Goal: Task Accomplishment & Management: Use online tool/utility

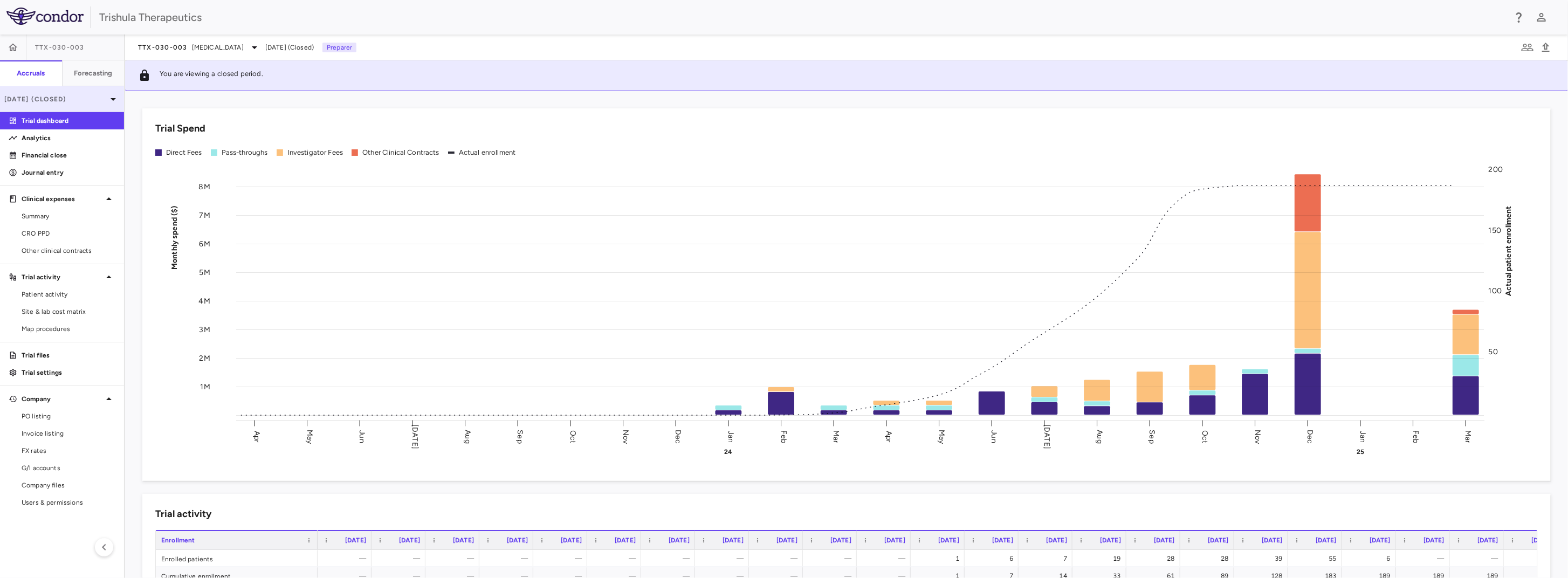
click at [54, 105] on div "Mar 2025 (Closed)" at bounding box center [62, 99] width 124 height 26
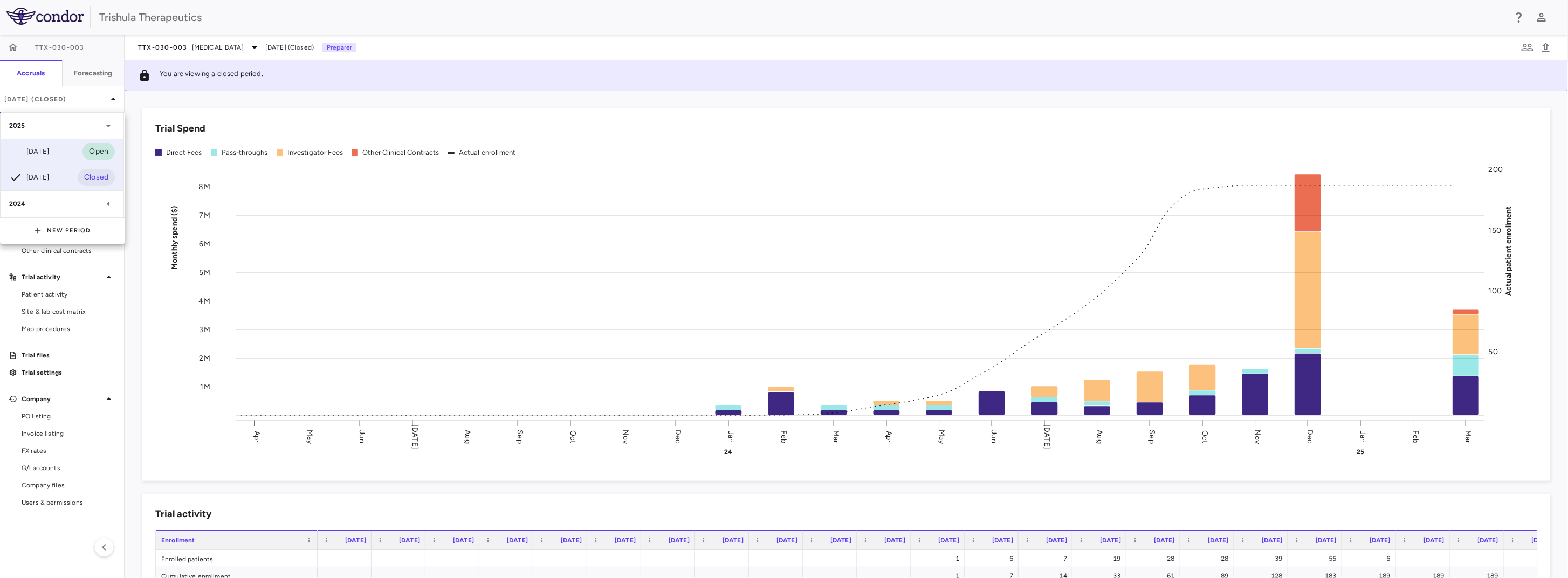
click at [49, 153] on div "Jun 2025" at bounding box center [29, 151] width 40 height 13
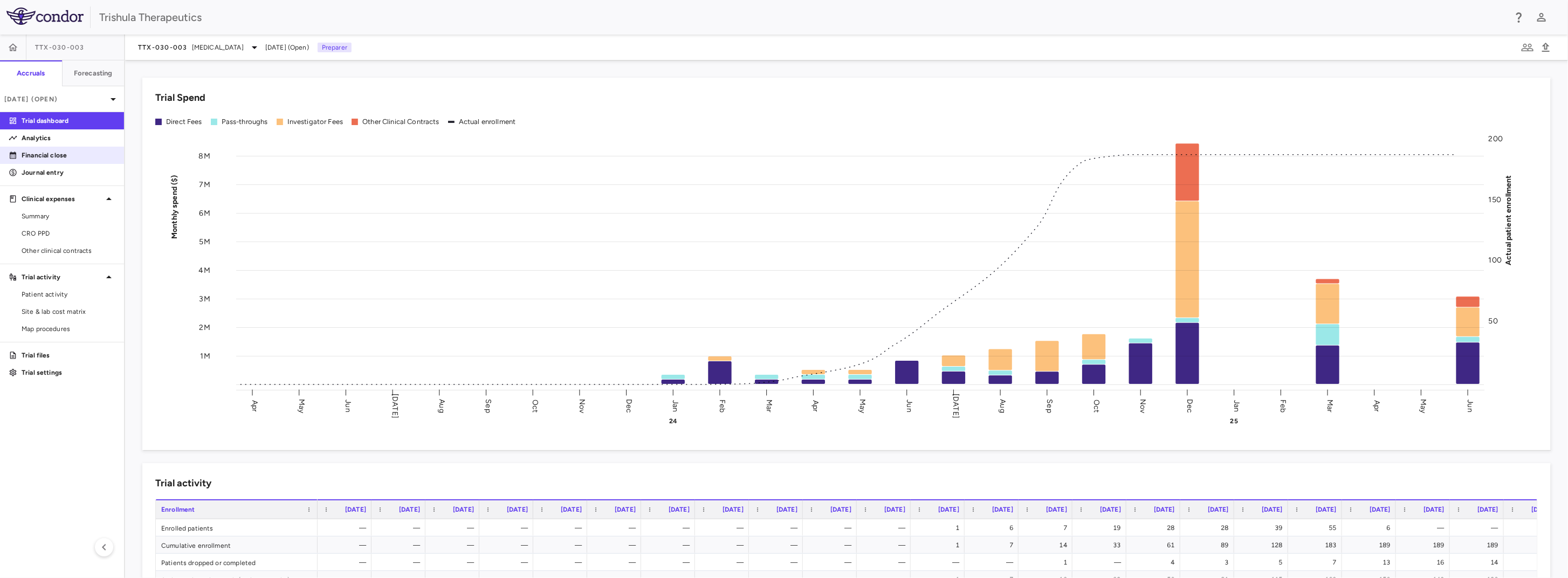
click at [62, 158] on p "Financial close" at bounding box center [68, 155] width 94 height 10
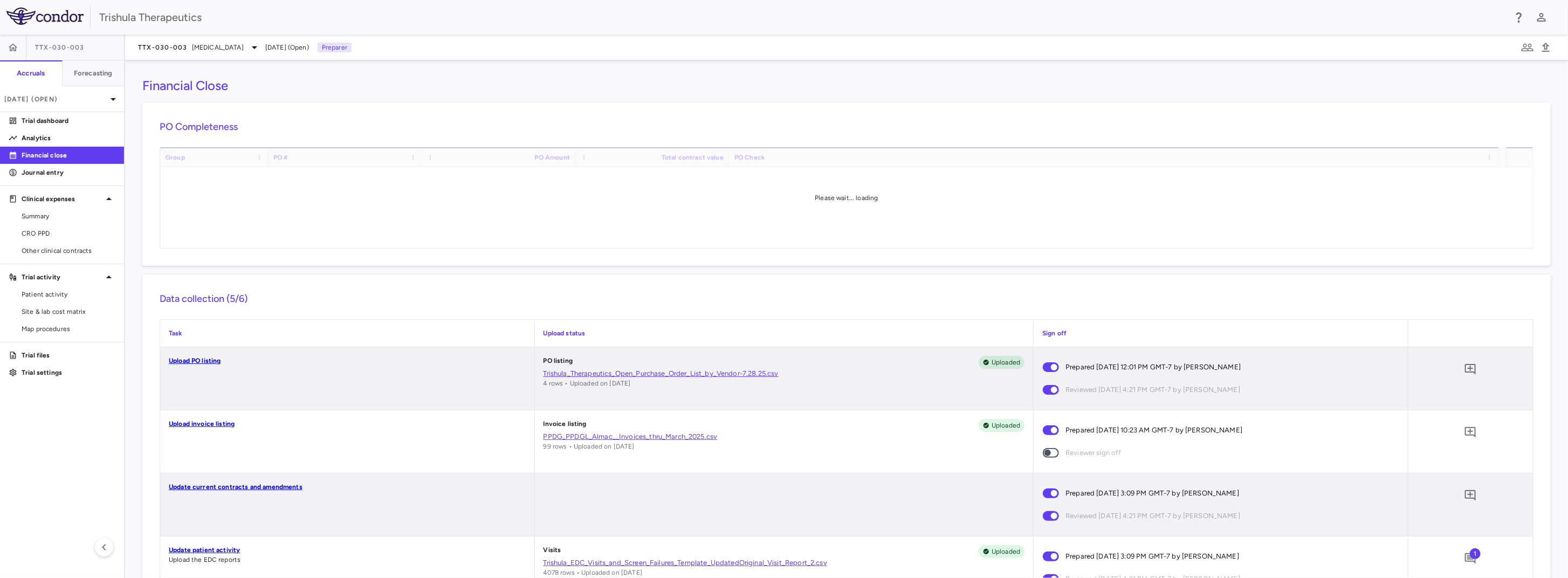
click at [205, 422] on link "Upload invoice listing" at bounding box center [201, 423] width 66 height 7
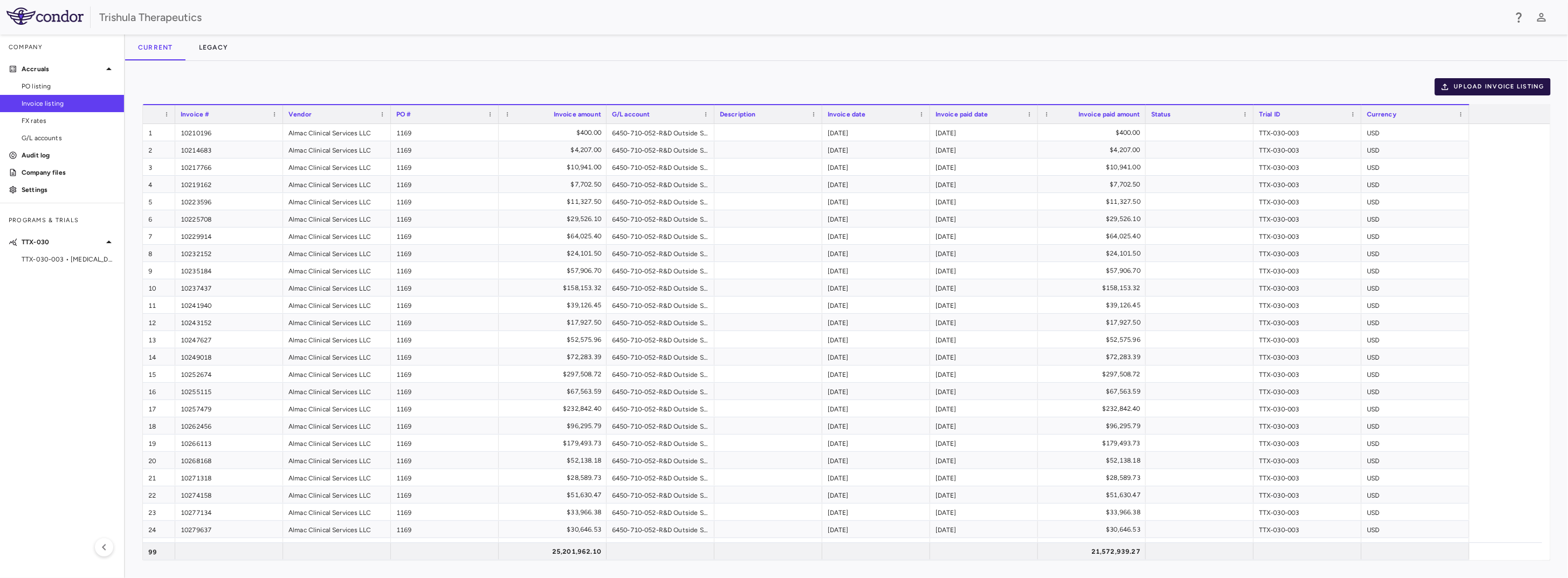
click at [1499, 88] on button "Upload invoice listing" at bounding box center [1493, 86] width 116 height 17
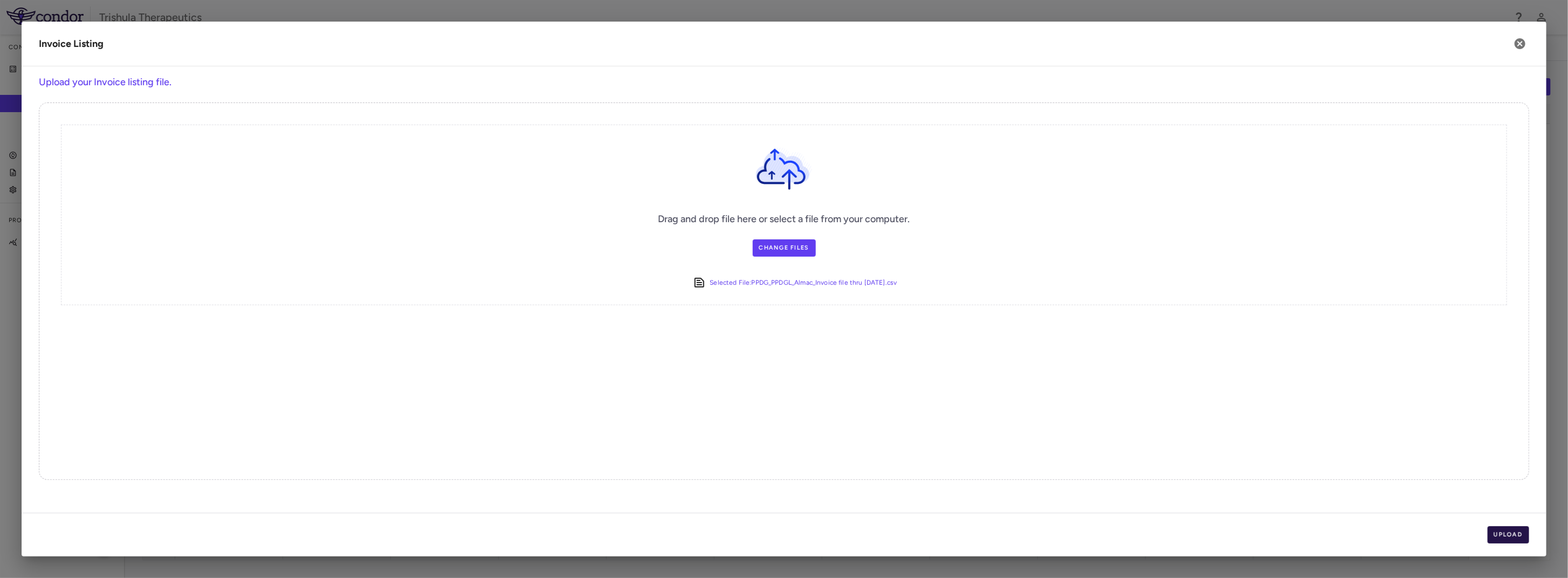
click at [1519, 538] on button "Upload" at bounding box center [1508, 535] width 42 height 17
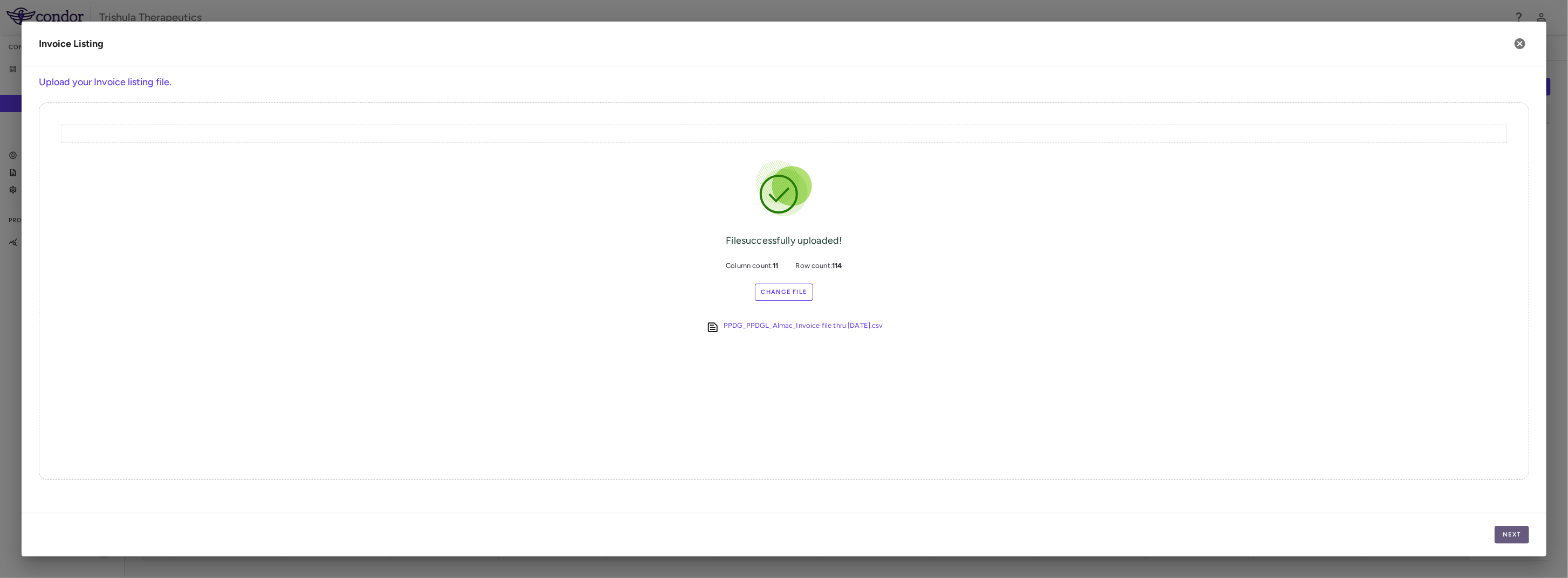
click at [1519, 537] on button "Next" at bounding box center [1512, 535] width 35 height 17
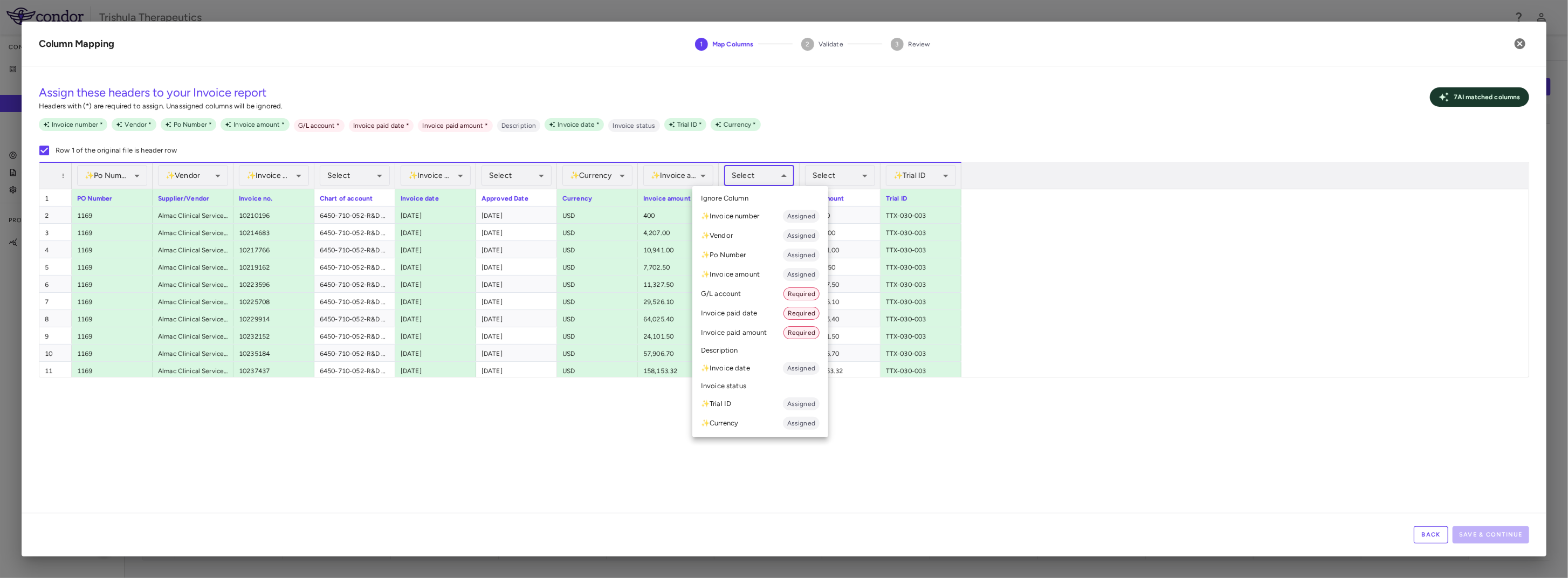
click at [756, 180] on body "Skip to sidebar Skip to main content Trishula Therapeutics Company Accruals PO …" at bounding box center [784, 289] width 1568 height 578
click at [747, 319] on li "Invoice paid date Required" at bounding box center [760, 313] width 136 height 19
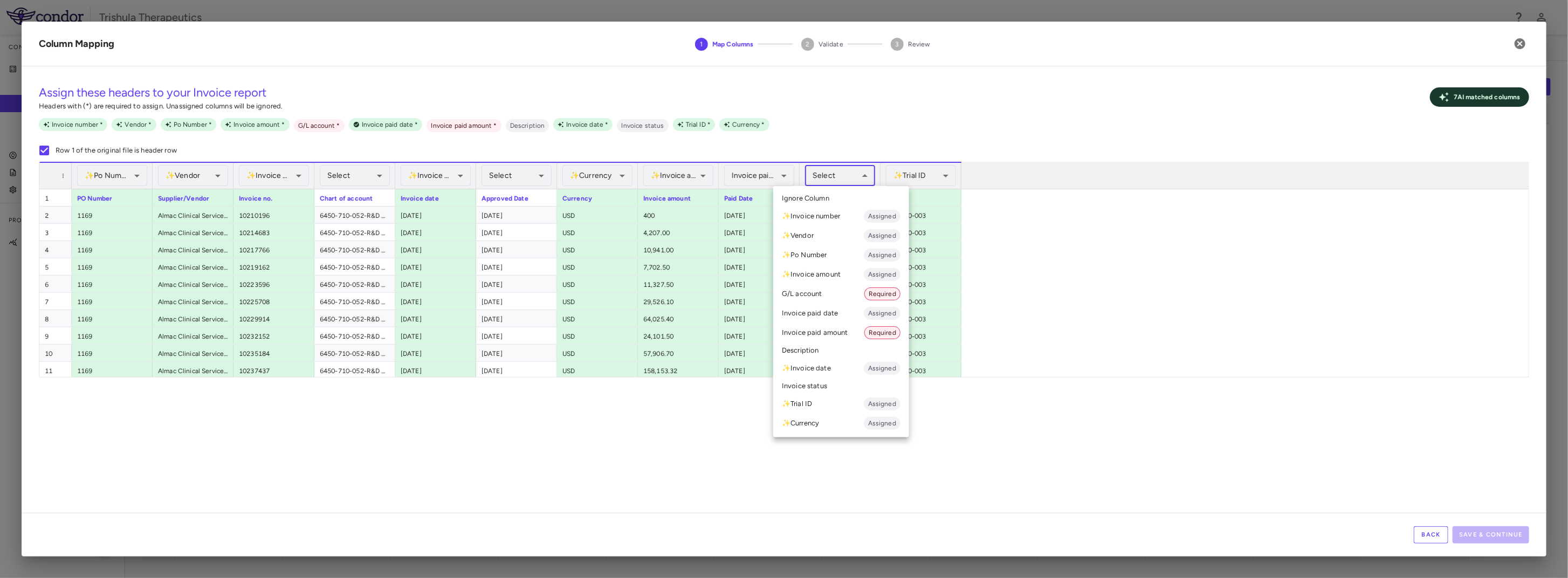
click at [839, 172] on body "Skip to sidebar Skip to main content Trishula Therapeutics Company Accruals PO …" at bounding box center [784, 289] width 1568 height 578
click at [831, 318] on li "Invoice paid date Assigned" at bounding box center [841, 313] width 136 height 19
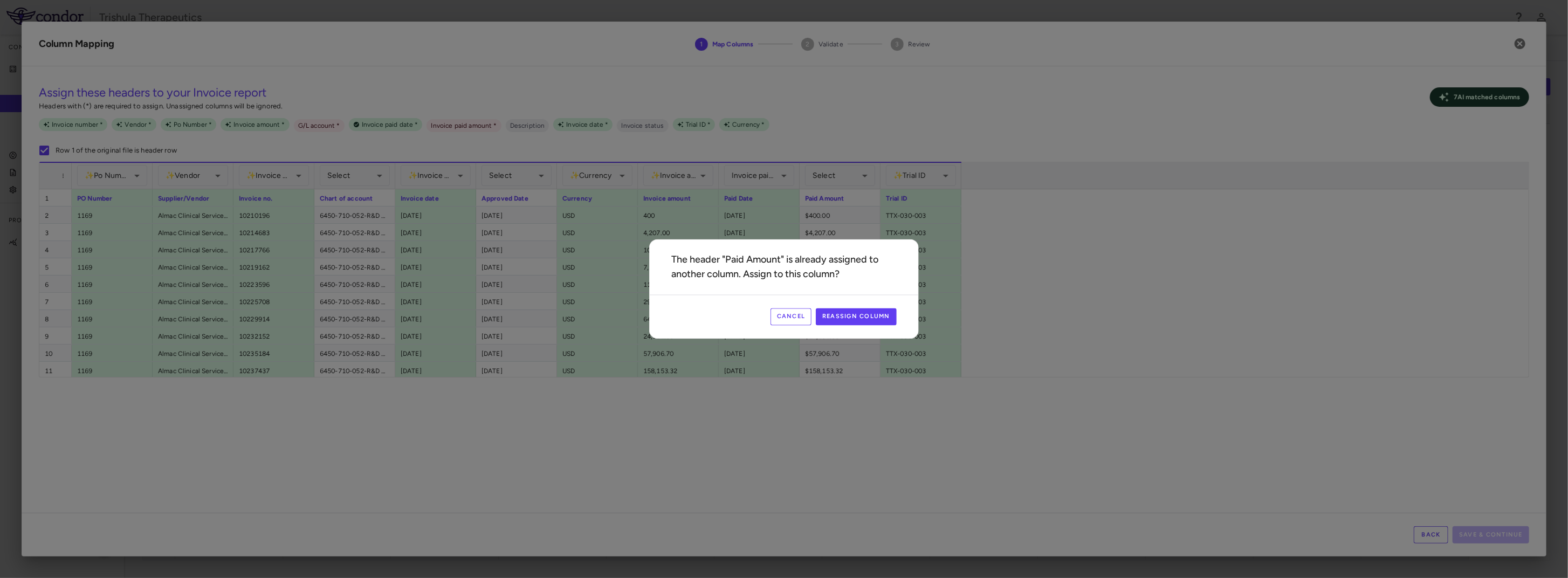
click at [802, 319] on button "Cancel" at bounding box center [791, 317] width 41 height 17
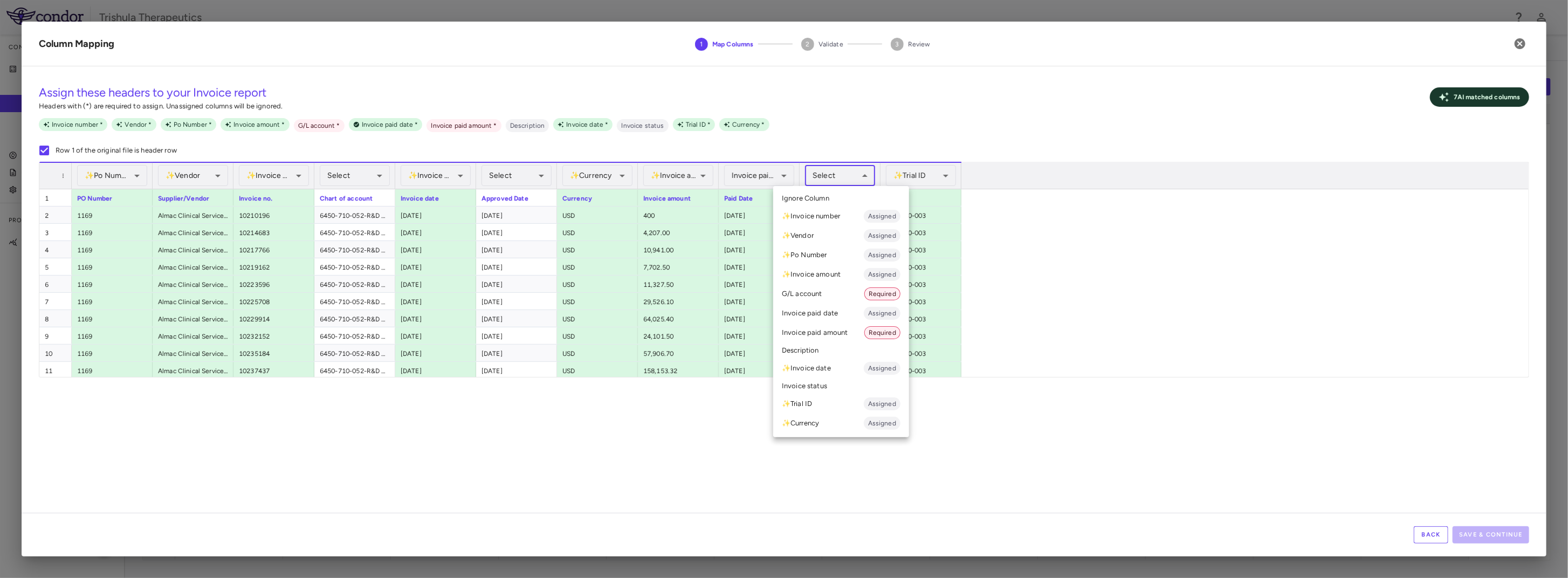
click at [869, 177] on body "Skip to sidebar Skip to main content Trishula Therapeutics Company Accruals PO …" at bounding box center [784, 289] width 1568 height 578
click at [844, 333] on li "Invoice paid amount Required" at bounding box center [841, 333] width 136 height 19
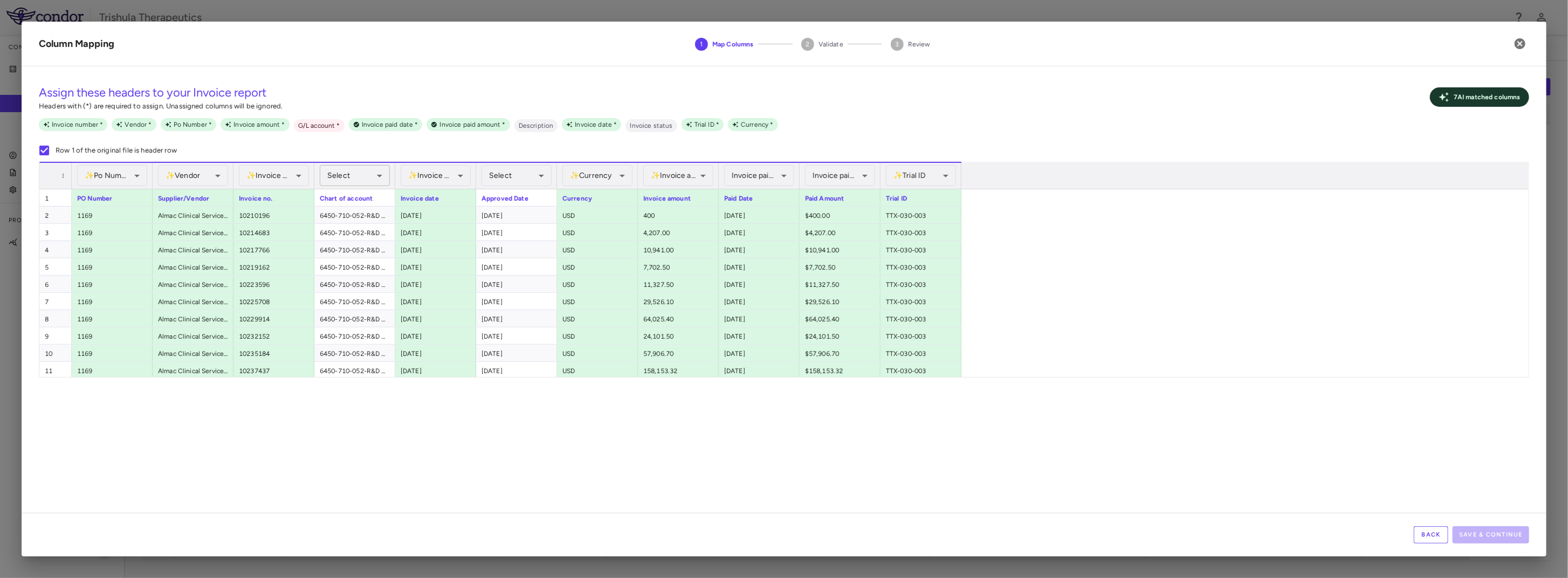
click at [379, 174] on body "Skip to sidebar Skip to main content Trishula Therapeutics Company Accruals PO …" at bounding box center [784, 289] width 1568 height 578
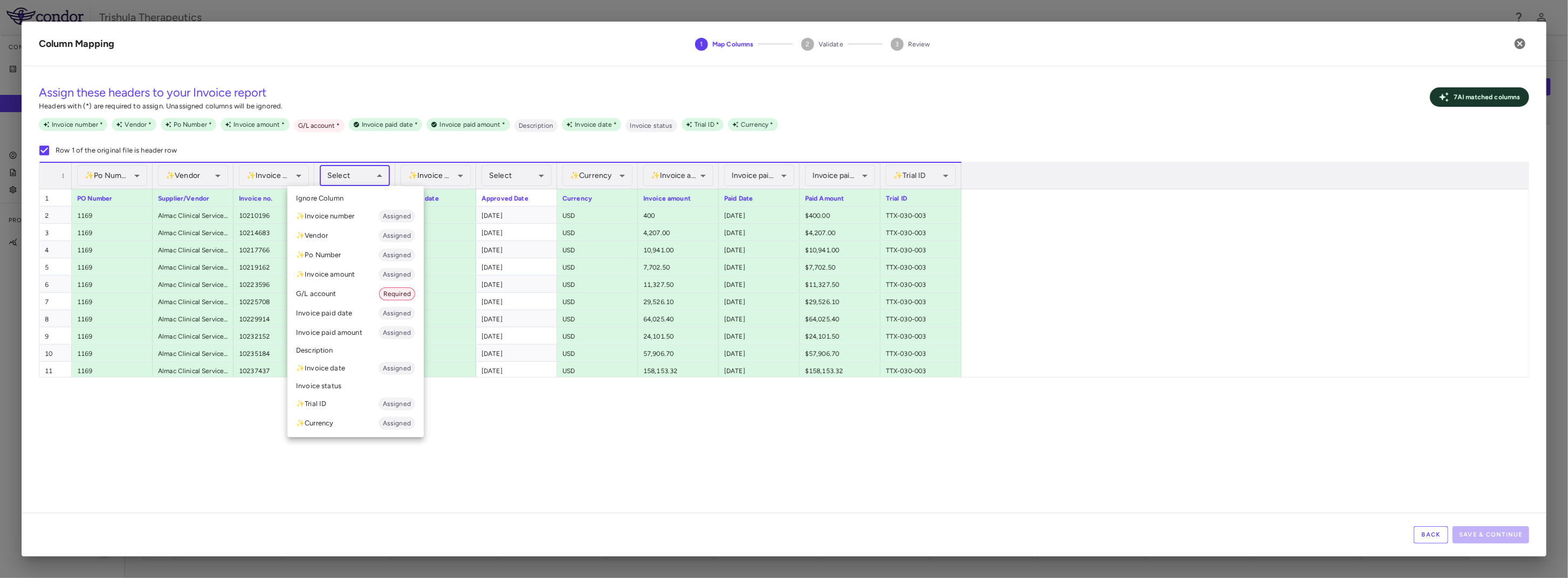
click at [334, 291] on li "G/L account Required" at bounding box center [355, 294] width 136 height 19
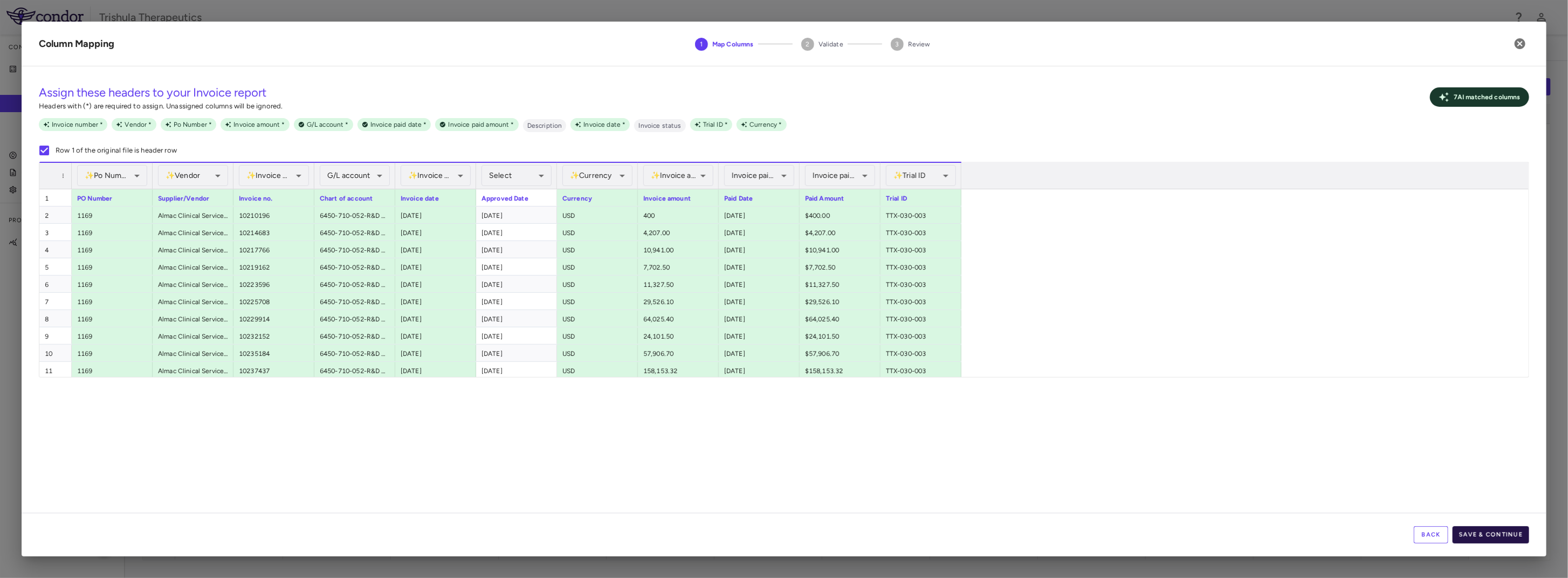
click at [1490, 539] on button "Save & Continue" at bounding box center [1491, 535] width 77 height 17
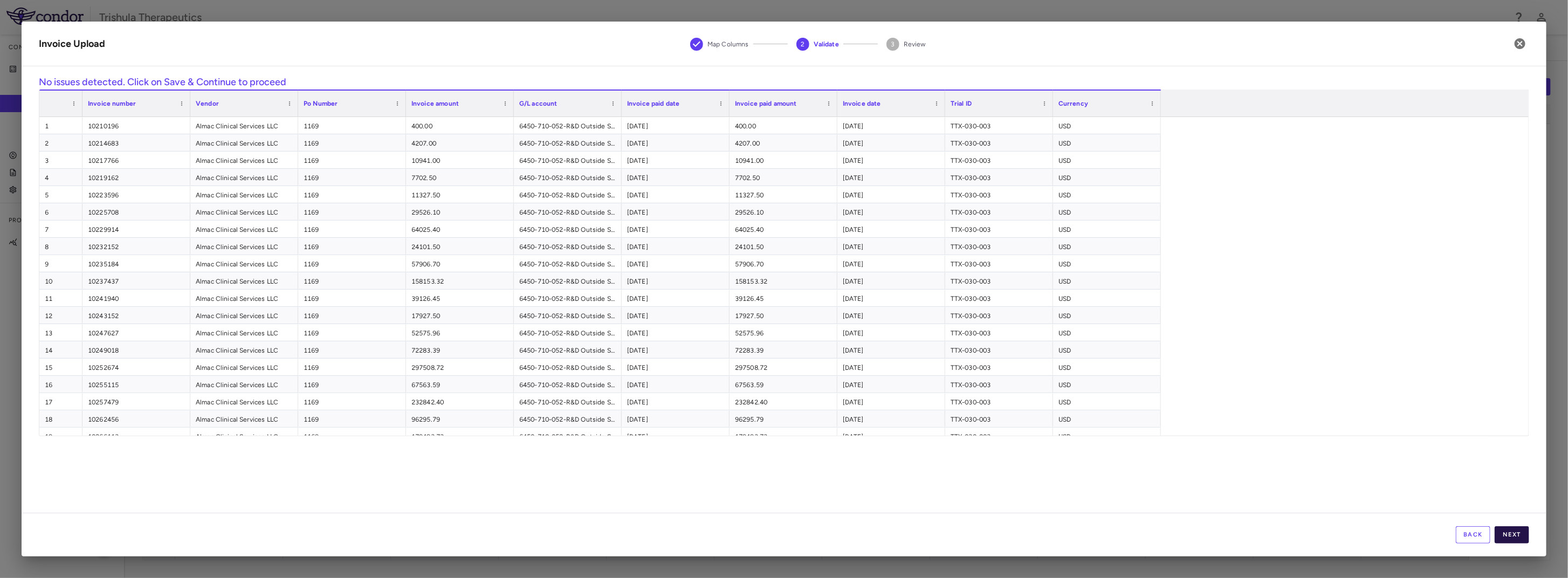
click at [1510, 541] on button "Next" at bounding box center [1512, 535] width 35 height 17
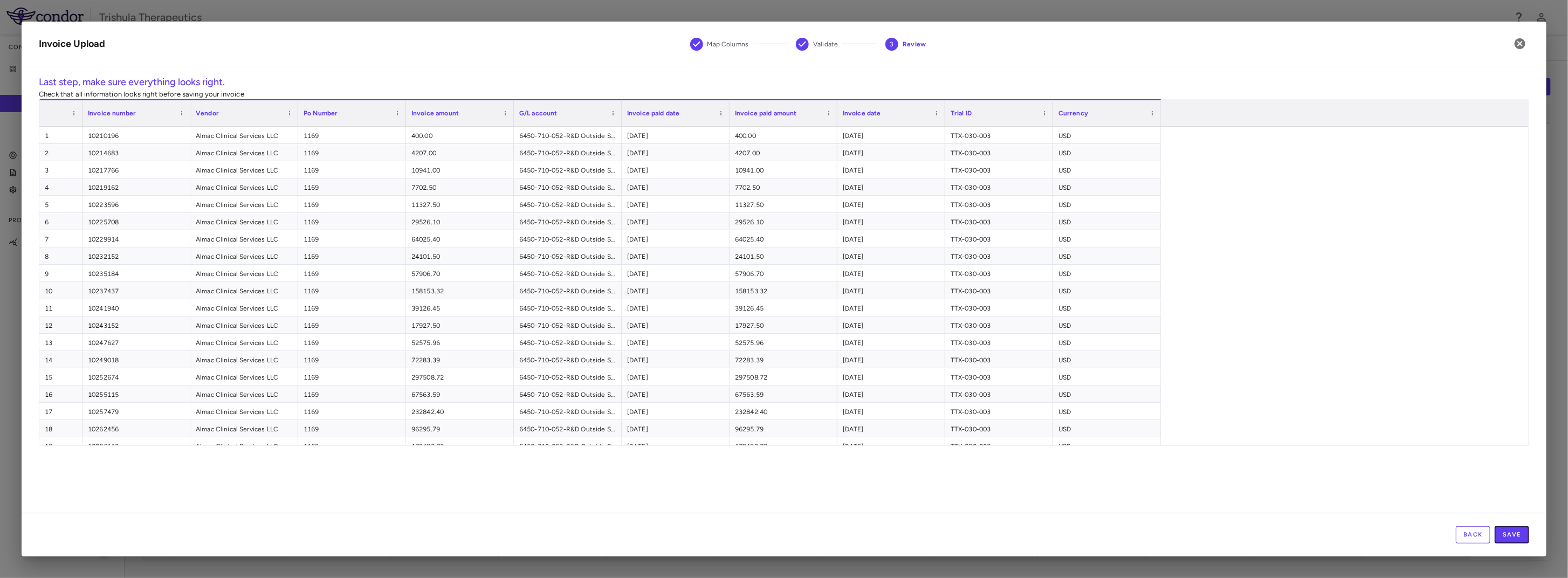
click at [1510, 541] on button "Save" at bounding box center [1512, 535] width 35 height 17
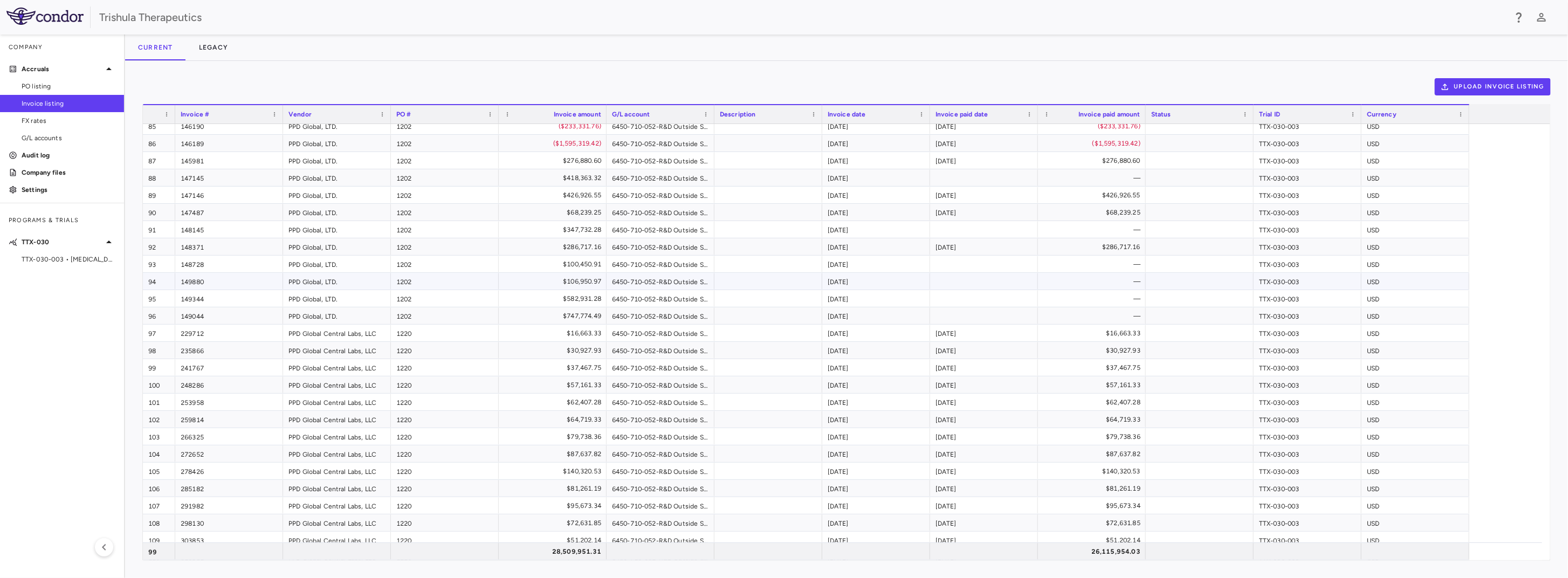
scroll to position [1530, 0]
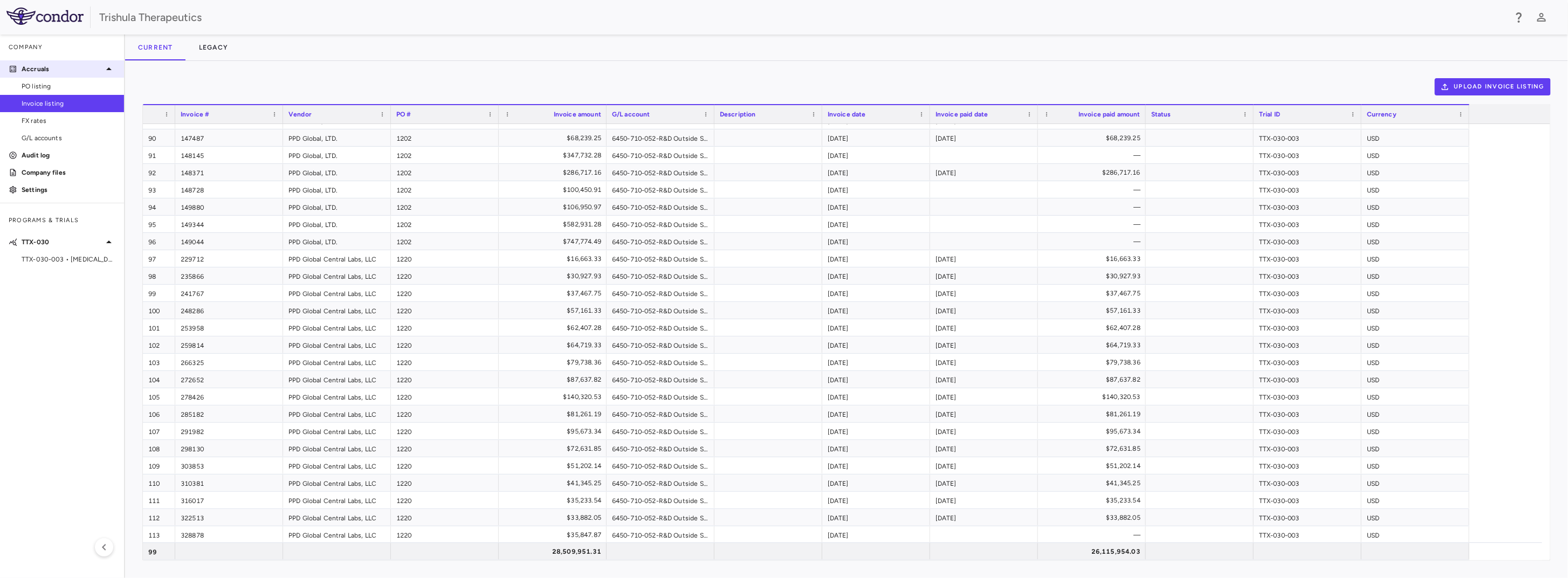
click at [105, 72] on icon at bounding box center [108, 69] width 13 height 13
click at [88, 189] on span "TTX-030-003 • Pancreatic Cancer" at bounding box center [68, 190] width 94 height 10
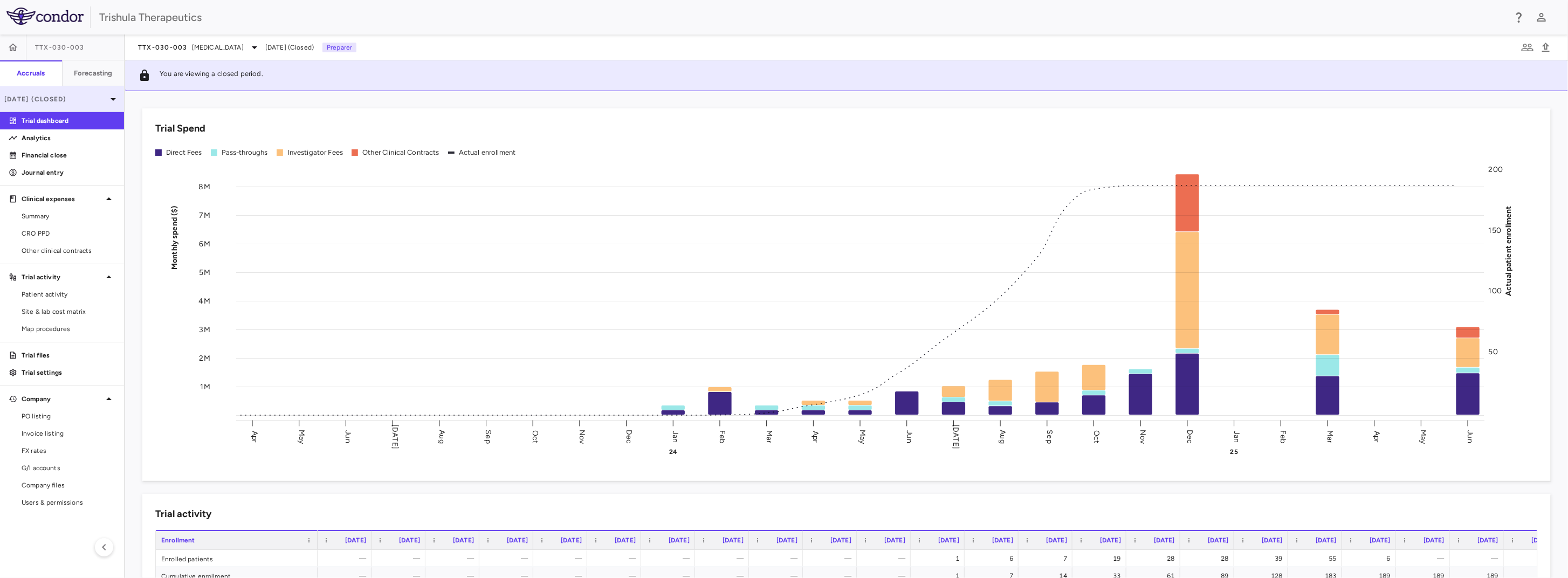
click at [112, 102] on icon at bounding box center [113, 99] width 13 height 13
click at [32, 125] on div "2025" at bounding box center [55, 125] width 93 height 10
click at [57, 183] on button "New Period" at bounding box center [63, 179] width 57 height 17
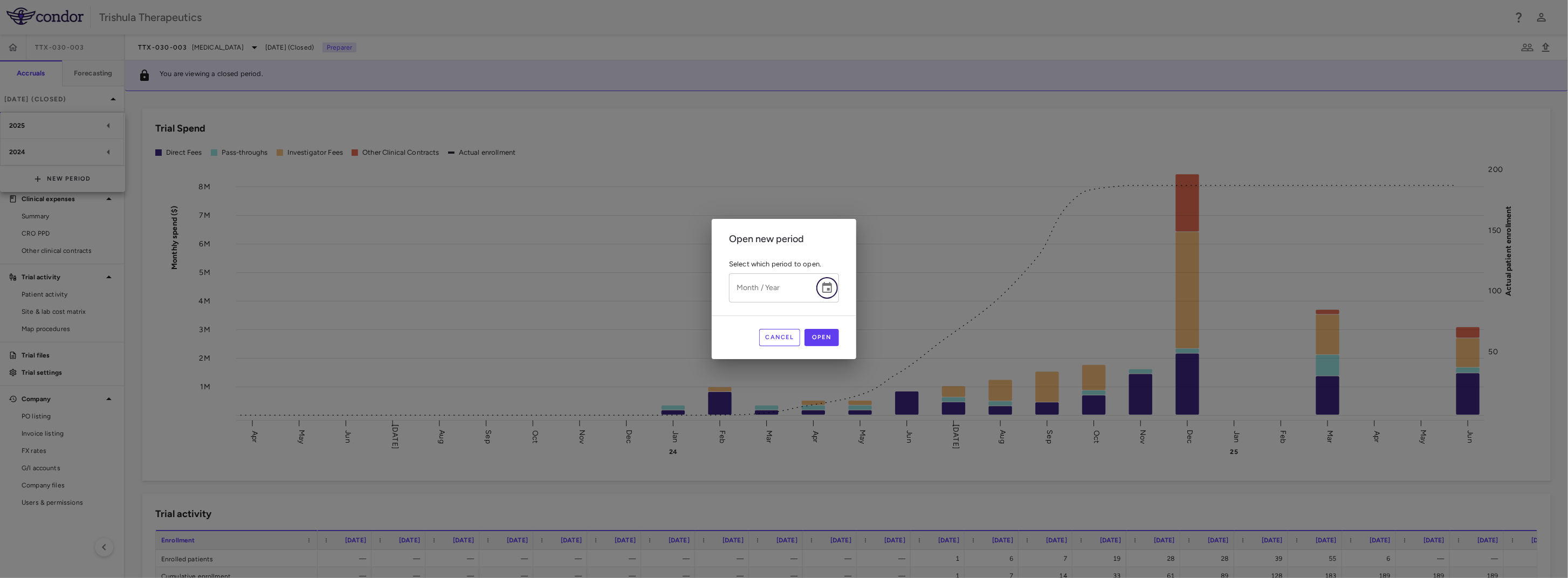
click at [832, 290] on icon "Choose date" at bounding box center [827, 287] width 10 height 11
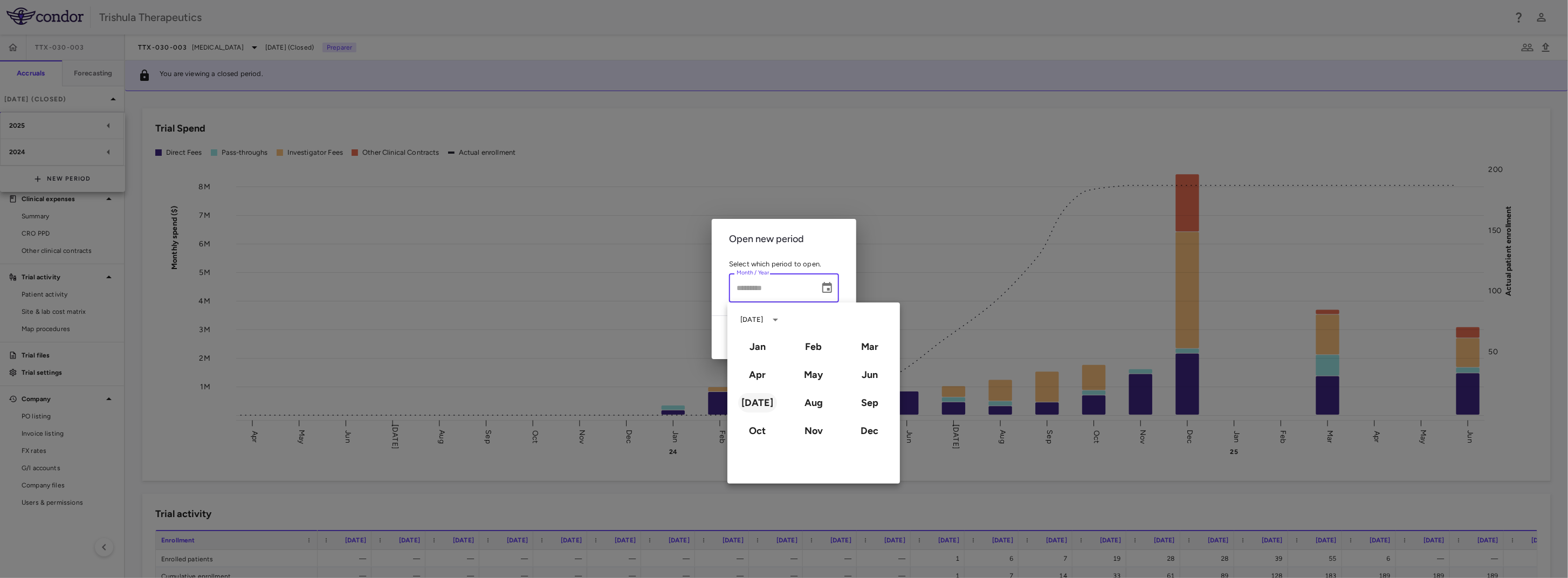
click at [765, 406] on button "Jul" at bounding box center [758, 403] width 39 height 19
type input "*********"
click at [794, 411] on button "2025" at bounding box center [793, 408] width 39 height 19
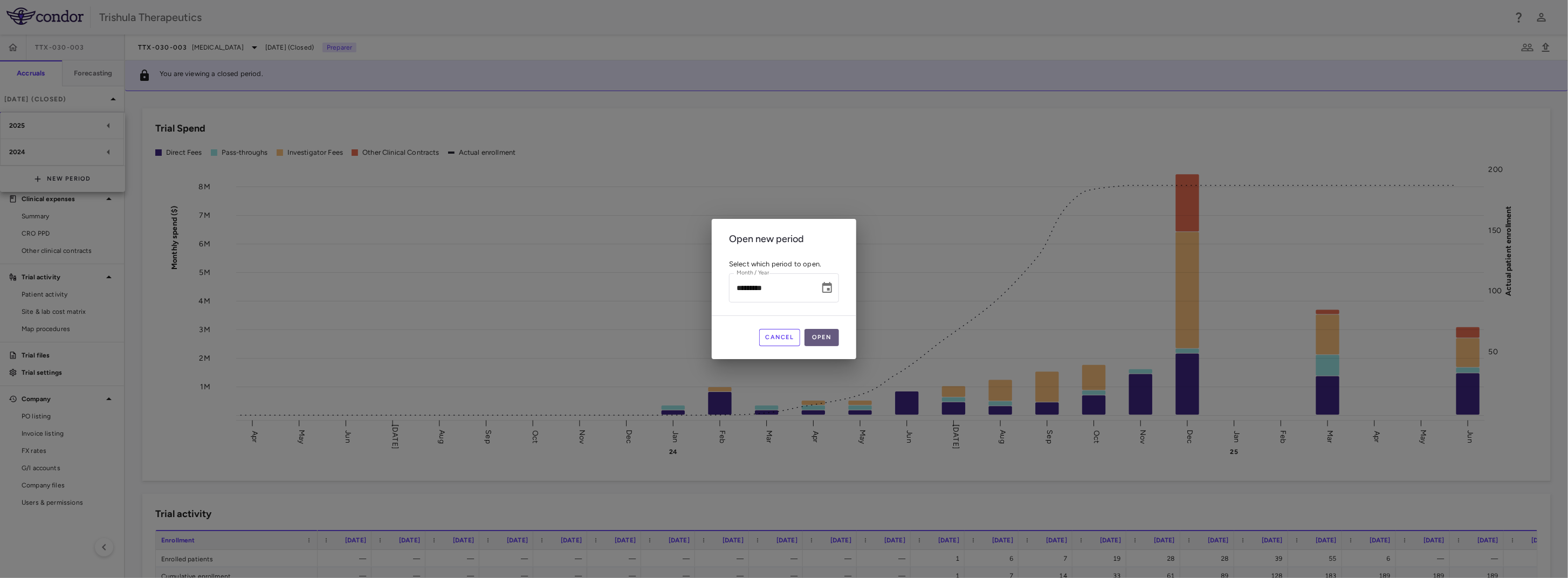
click at [829, 339] on button "Open" at bounding box center [822, 337] width 35 height 17
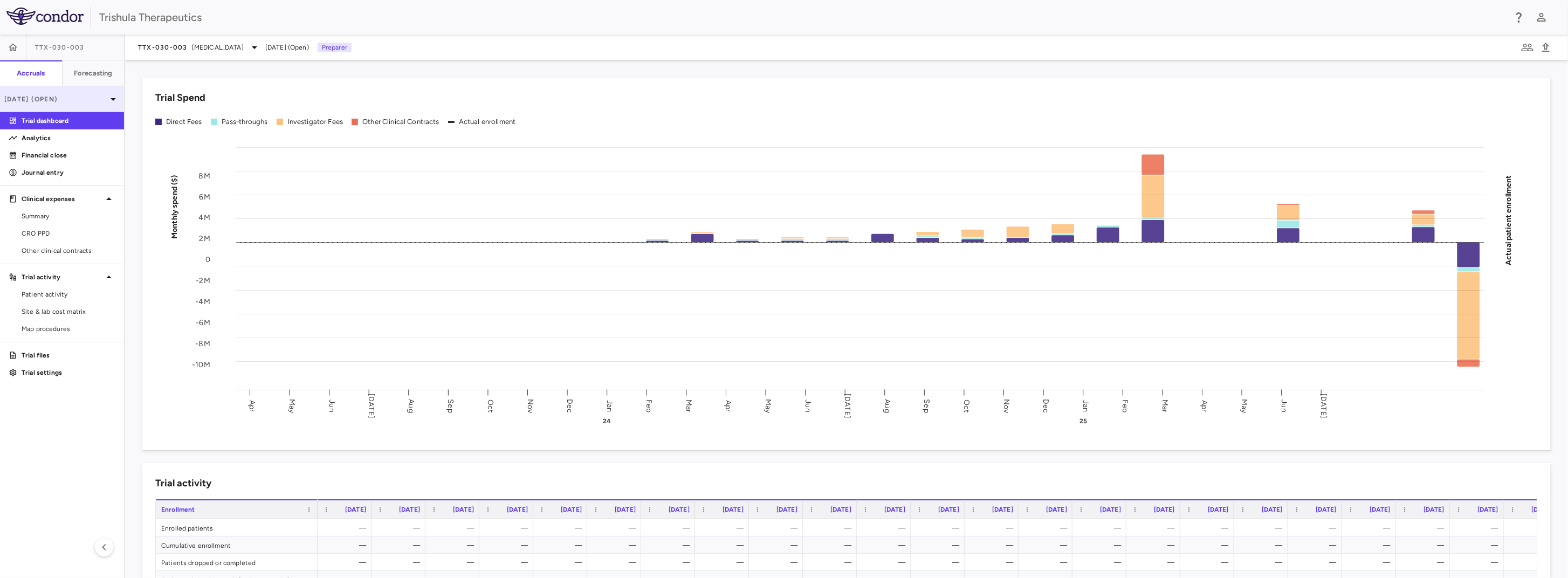
click at [89, 99] on p "Jul 2025 (Open)" at bounding box center [55, 99] width 102 height 10
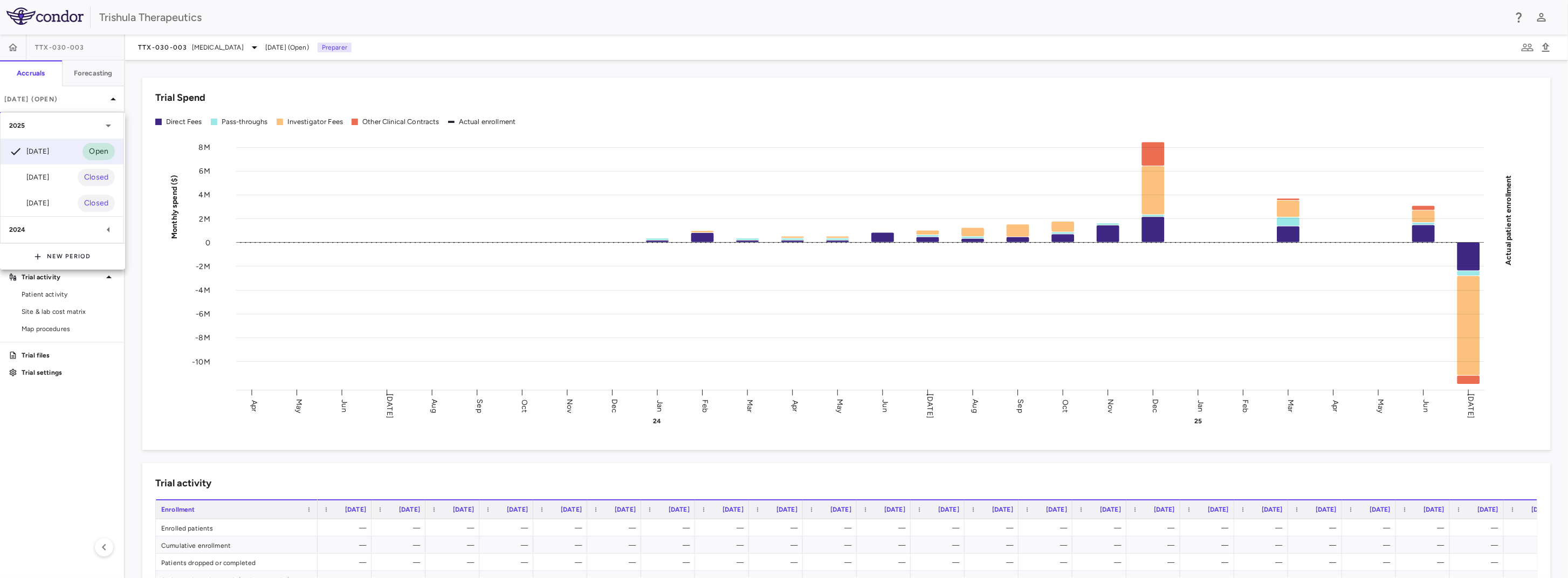
click at [274, 16] on div at bounding box center [784, 289] width 1568 height 578
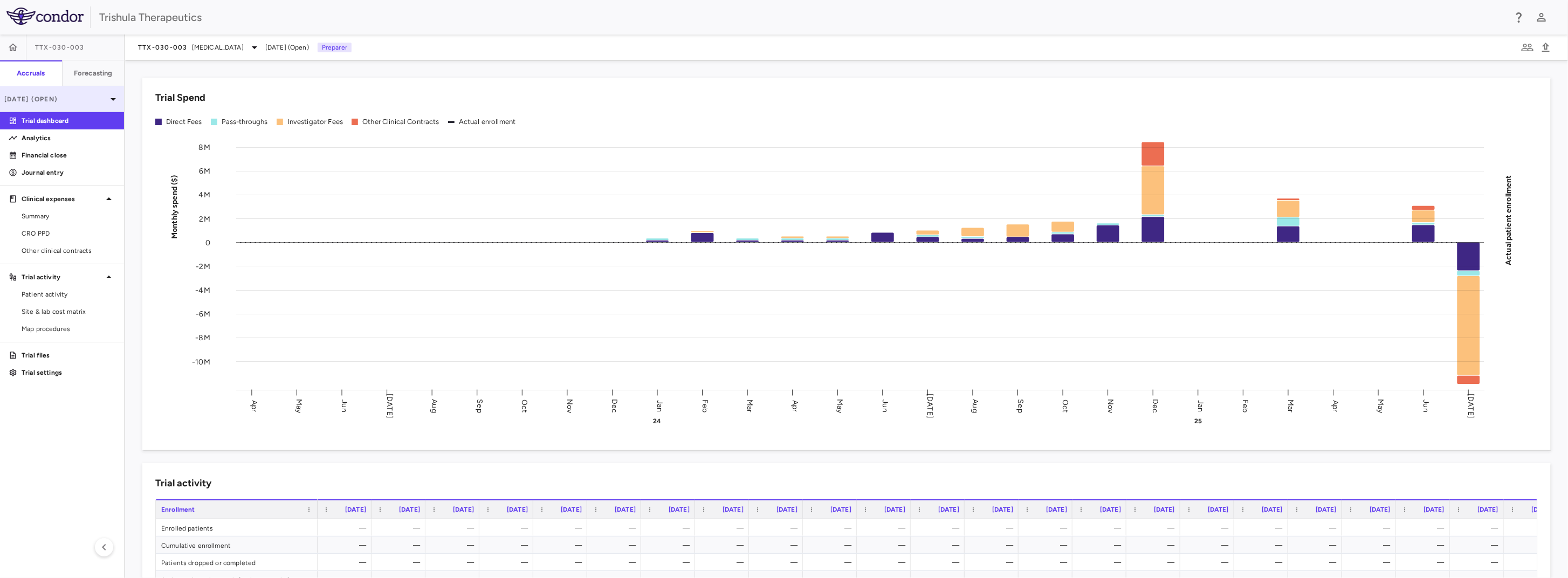
click at [57, 103] on div "Jul 2025 (Open)" at bounding box center [62, 99] width 124 height 26
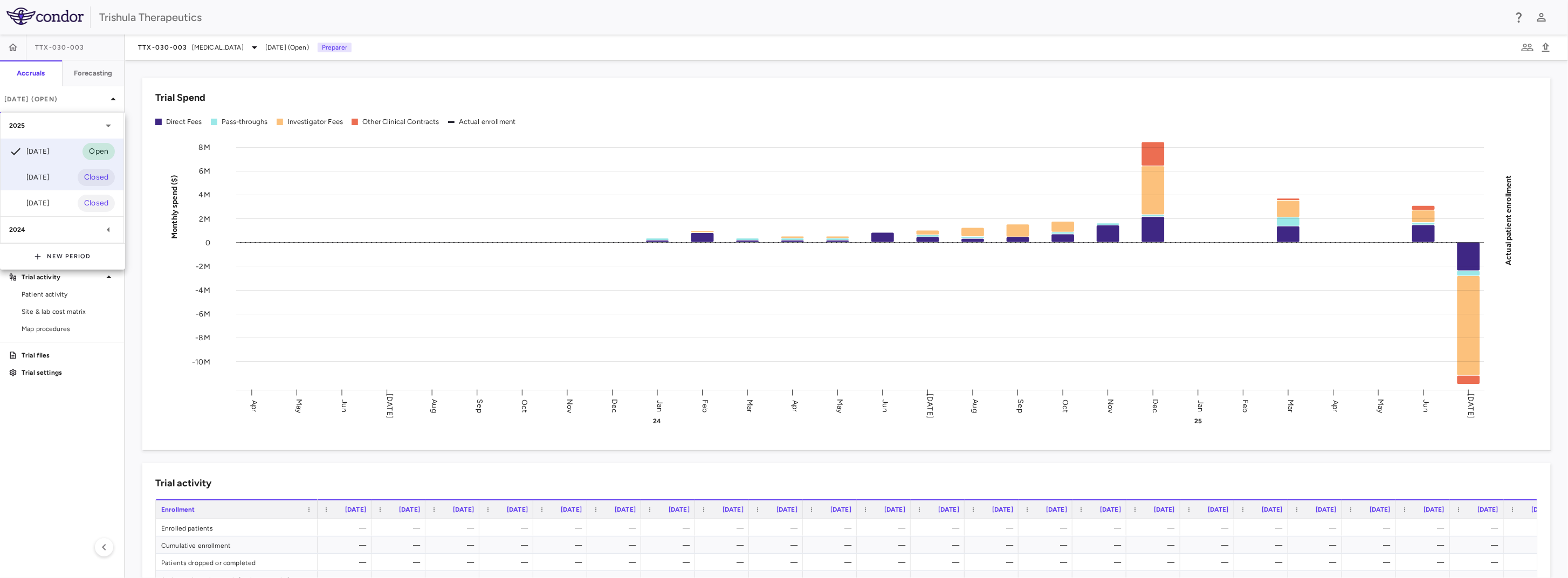
click at [49, 185] on div "Jun 2025 Closed" at bounding box center [62, 177] width 123 height 26
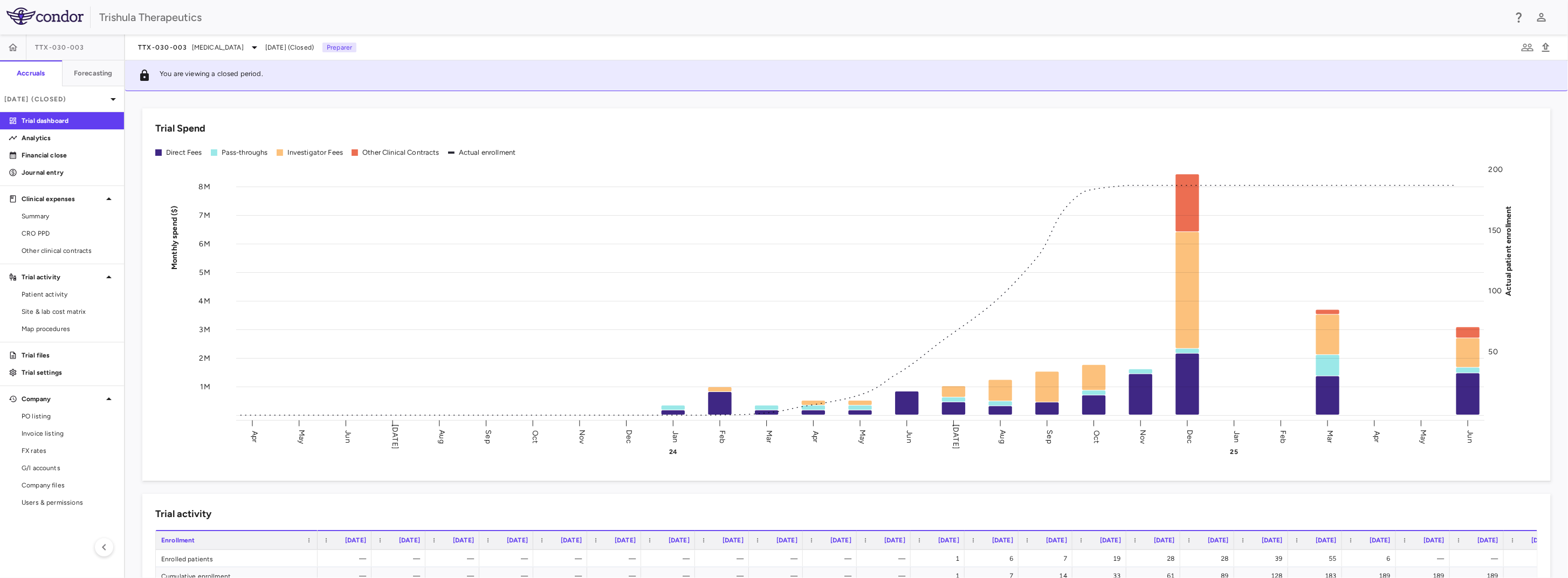
click at [75, 122] on p "Trial dashboard" at bounding box center [68, 120] width 94 height 10
click at [69, 159] on p "Financial close" at bounding box center [68, 155] width 94 height 10
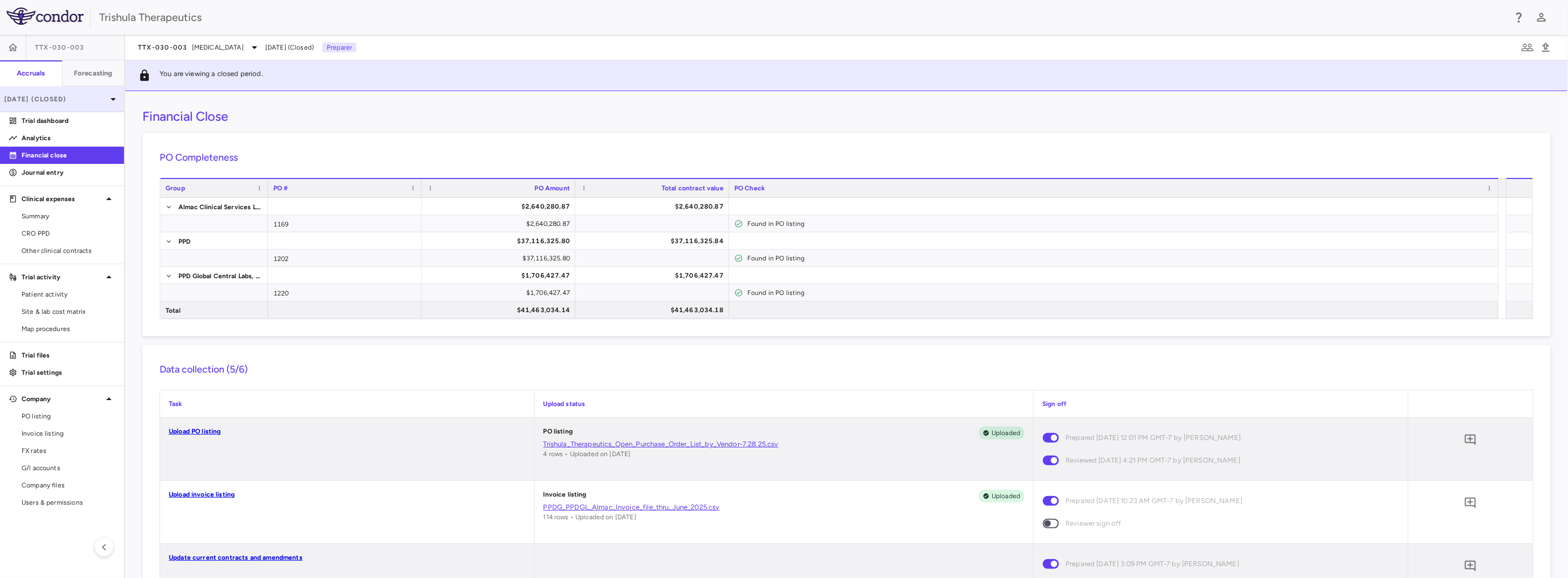
click at [99, 96] on p "Jun 2025 (Closed)" at bounding box center [55, 99] width 102 height 10
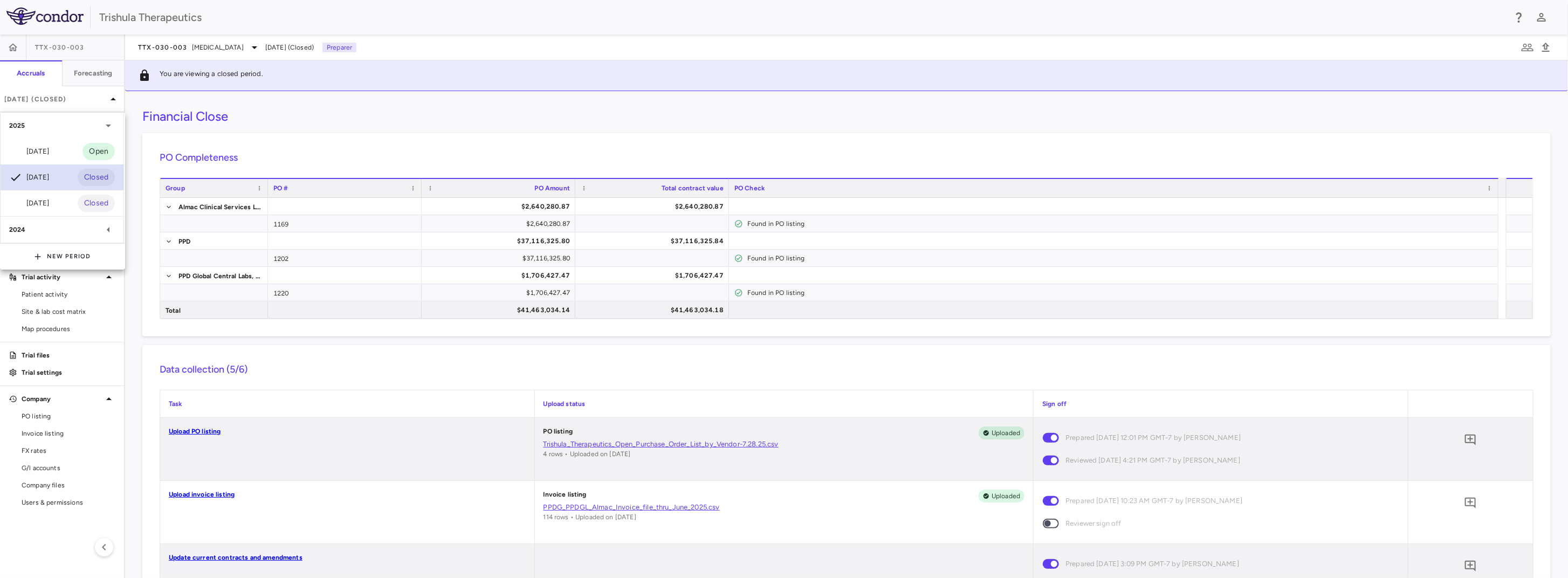
click at [40, 177] on div "Jun 2025" at bounding box center [29, 177] width 40 height 13
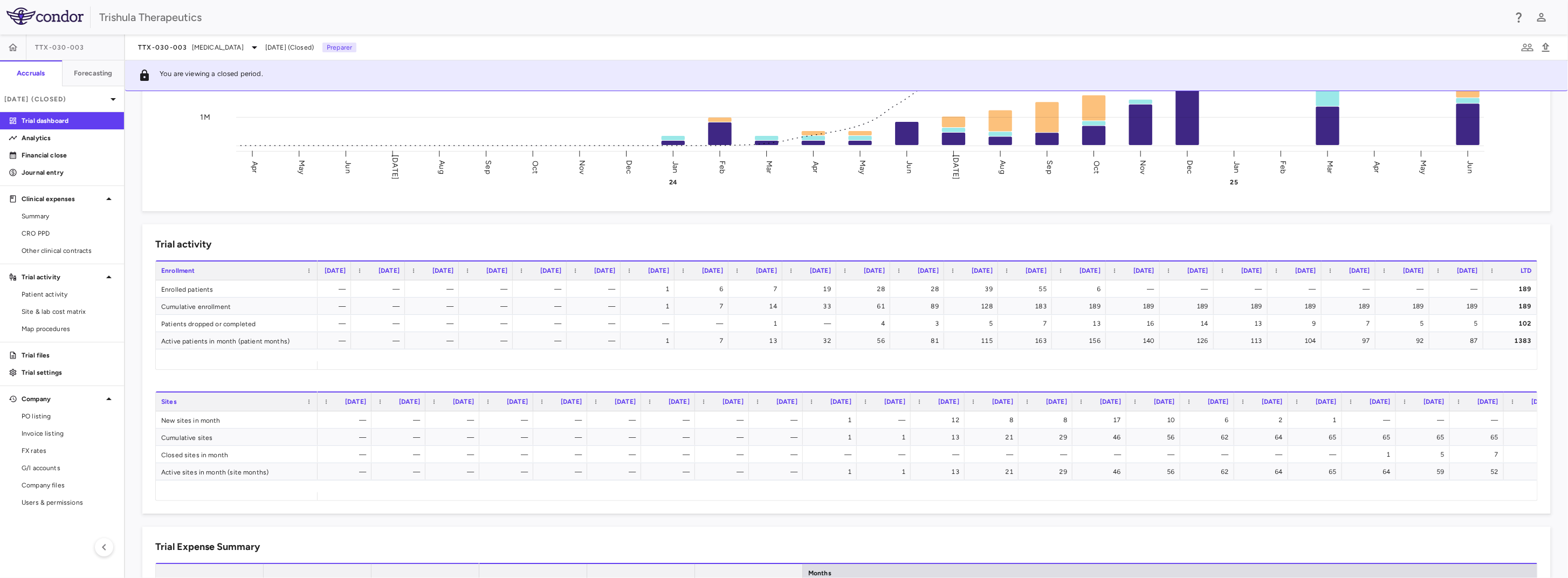
scroll to position [0, 225]
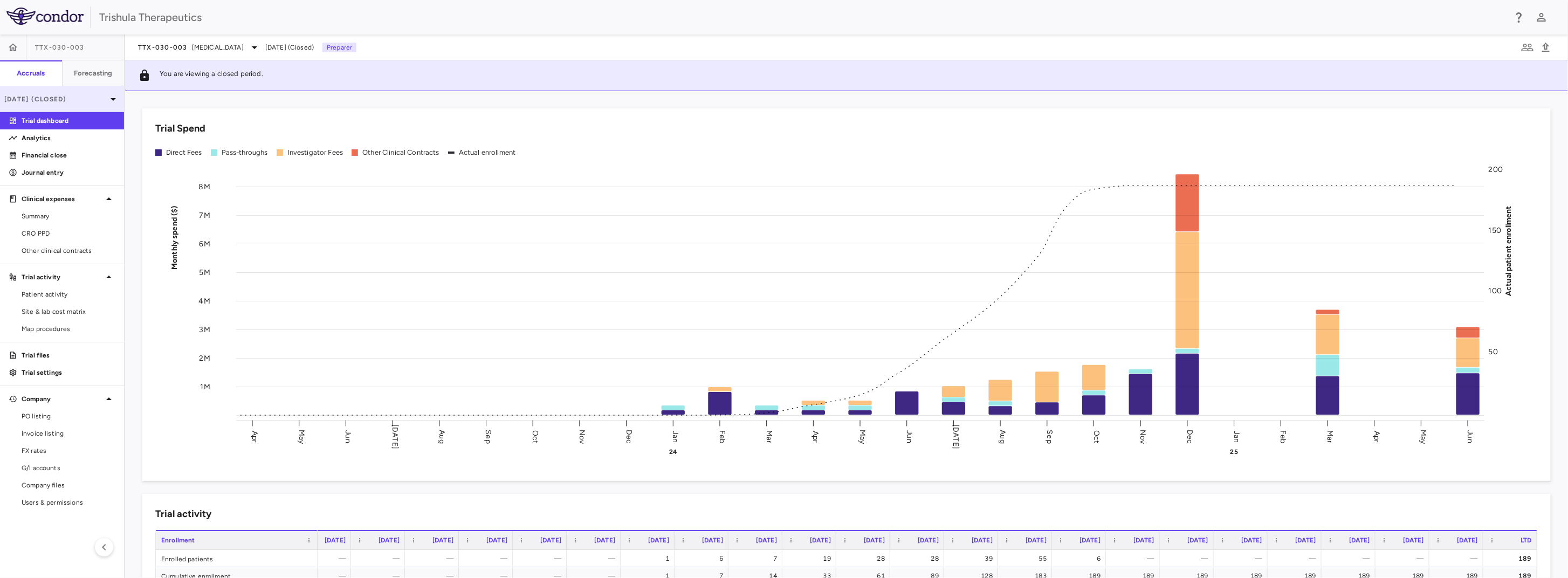
click at [111, 99] on icon at bounding box center [113, 99] width 13 height 13
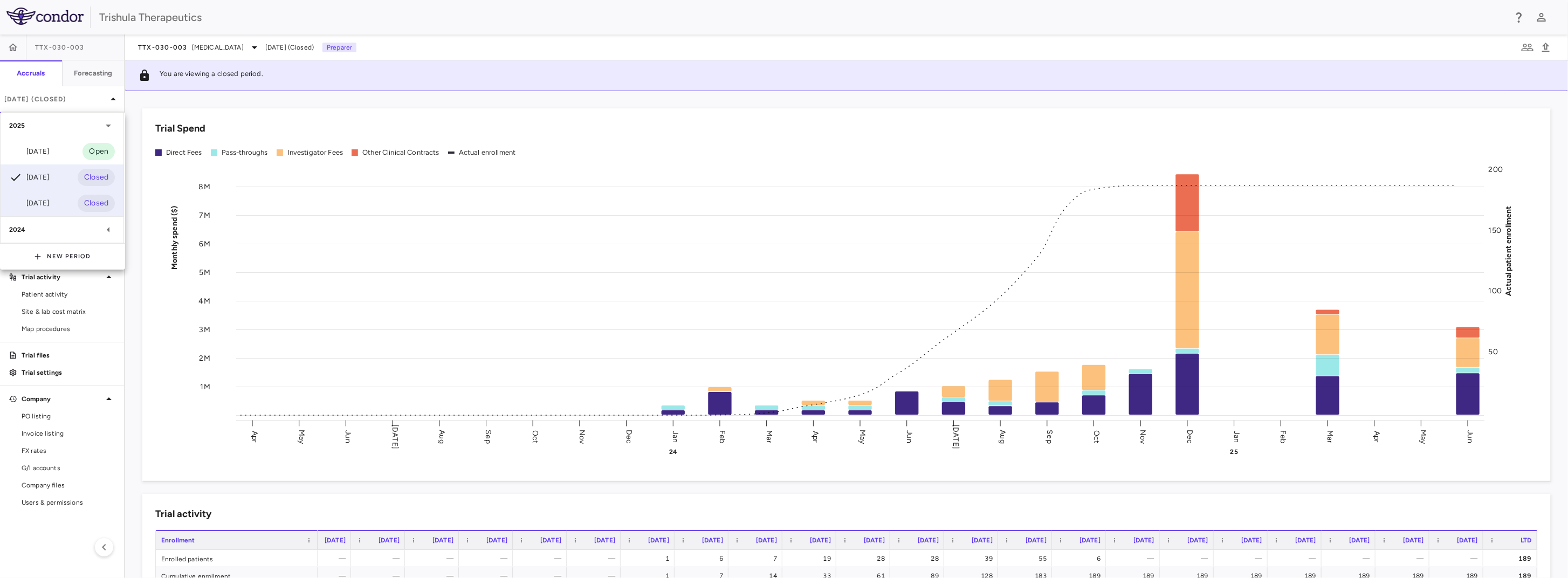
click at [49, 194] on div "Mar 2025 Closed" at bounding box center [62, 203] width 123 height 26
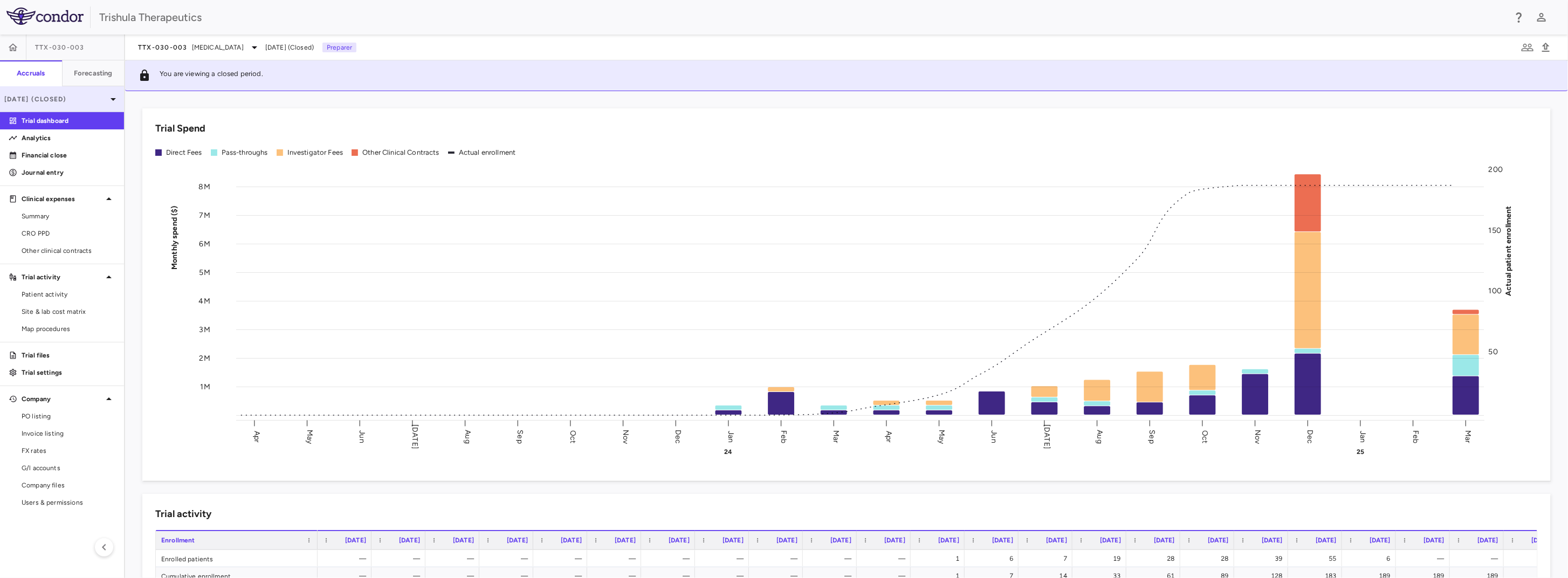
click at [110, 97] on icon at bounding box center [113, 99] width 13 height 13
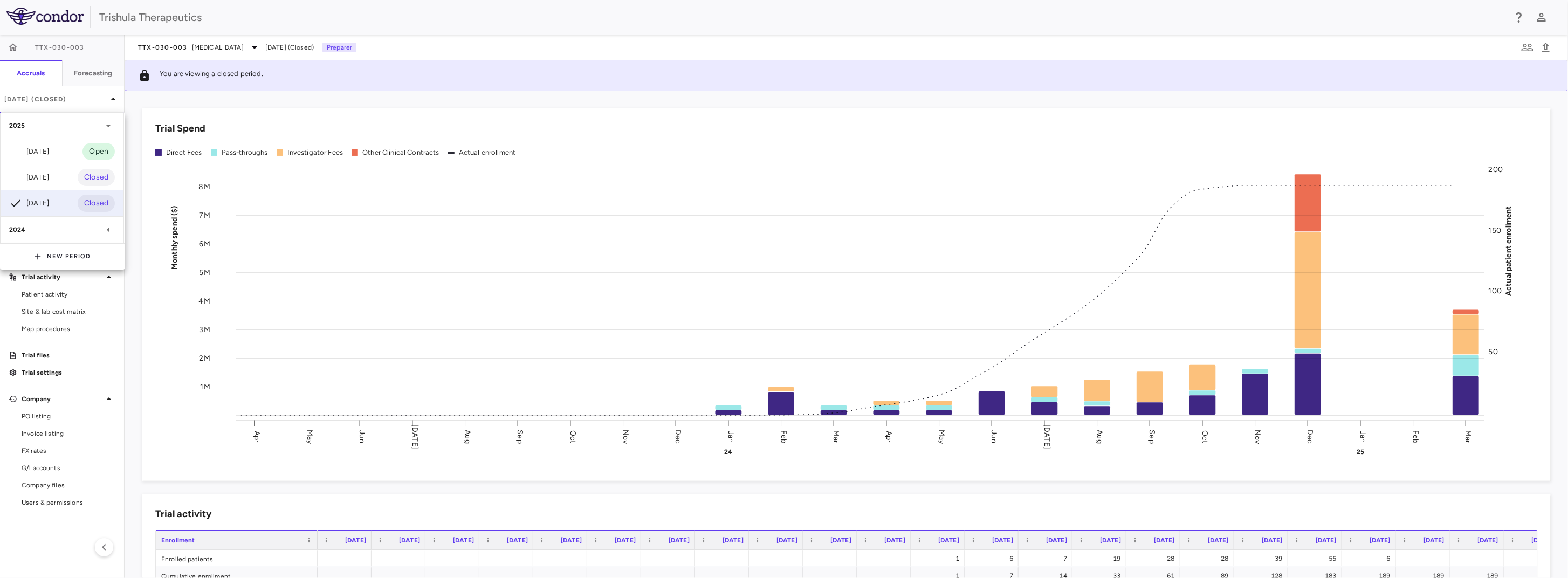
drag, startPoint x: 27, startPoint y: 174, endPoint x: 44, endPoint y: 172, distance: 17.1
click at [27, 174] on div "Jun 2025" at bounding box center [29, 177] width 40 height 13
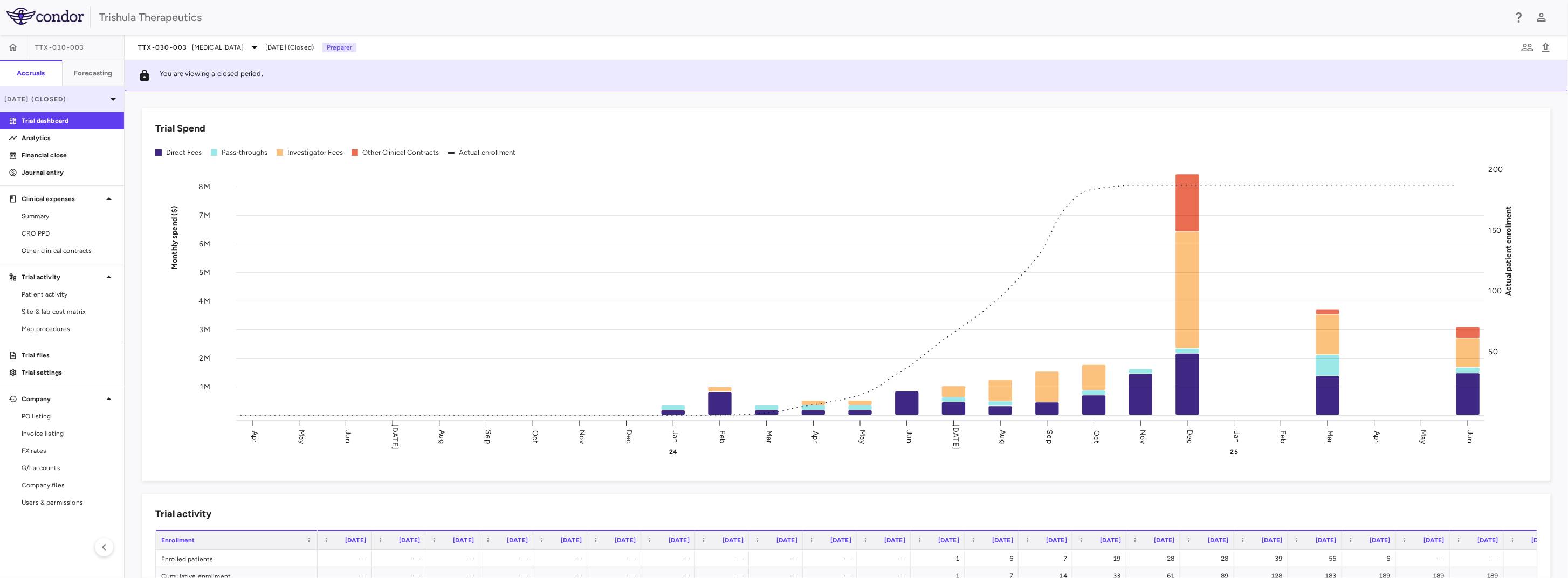
click at [102, 103] on p "Jun 2025 (Closed)" at bounding box center [55, 99] width 102 height 10
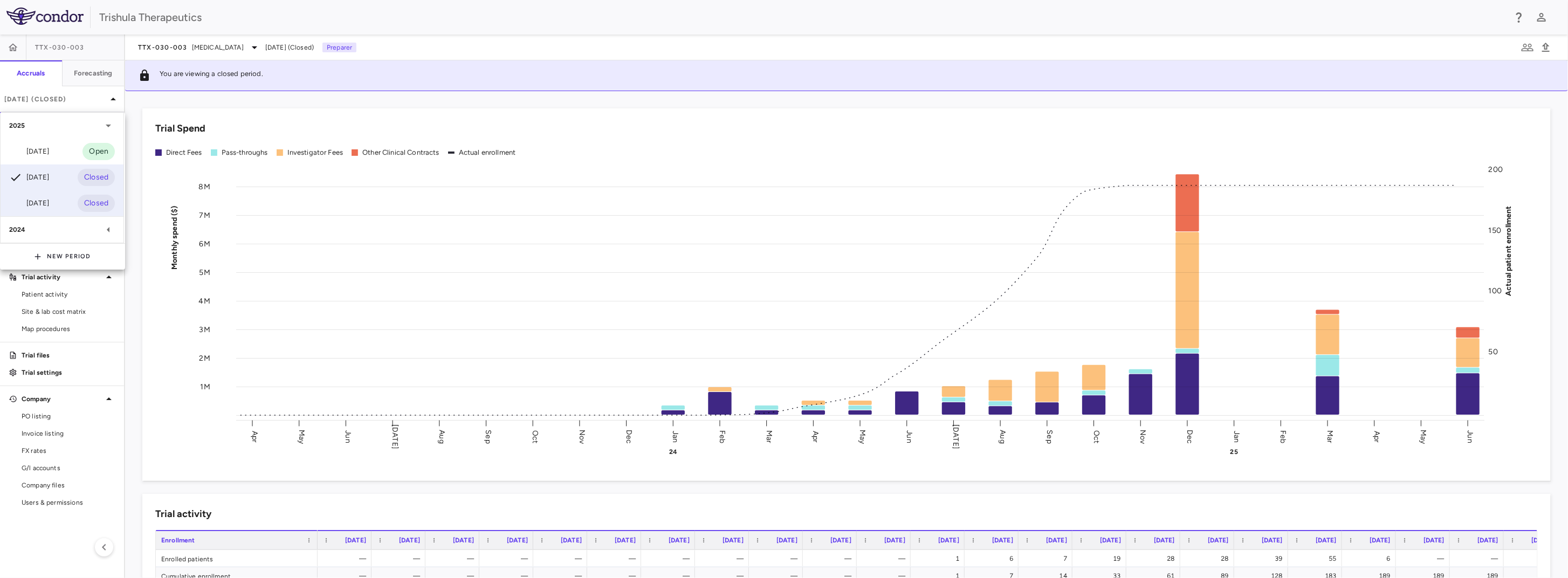
click at [49, 207] on div "Mar 2025" at bounding box center [29, 203] width 40 height 13
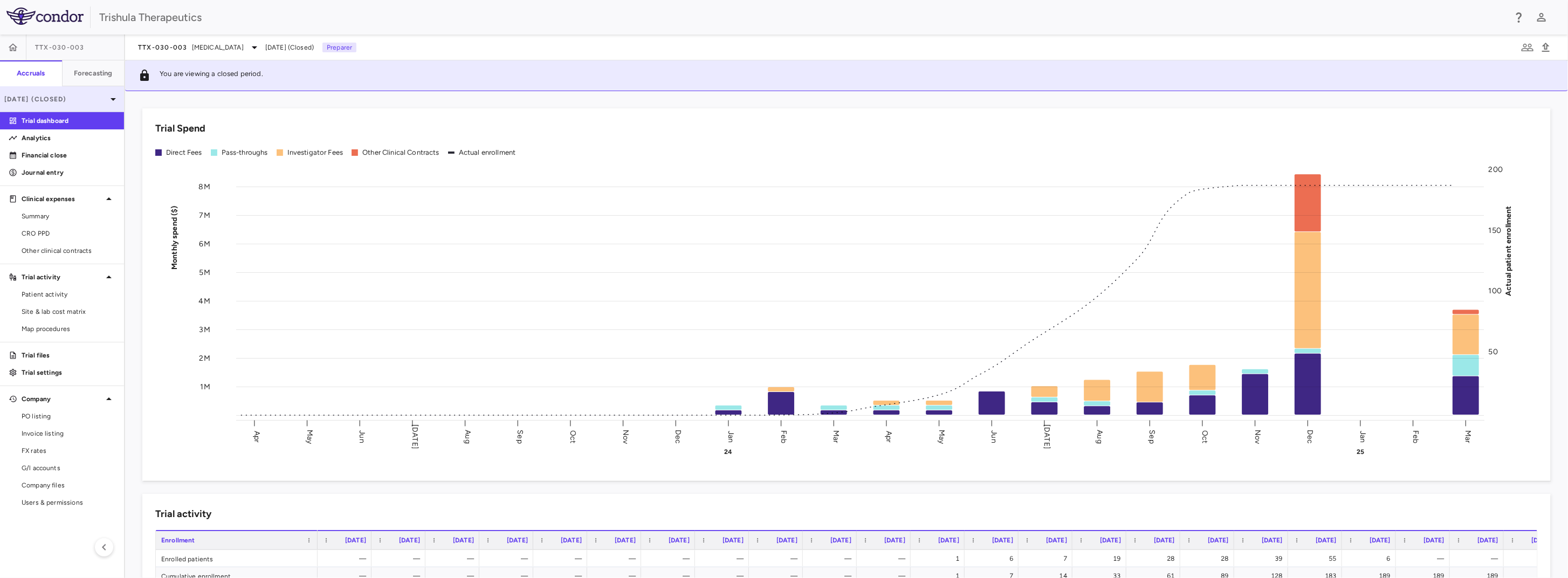
click at [100, 102] on p "Mar 2025 (Closed)" at bounding box center [55, 99] width 102 height 10
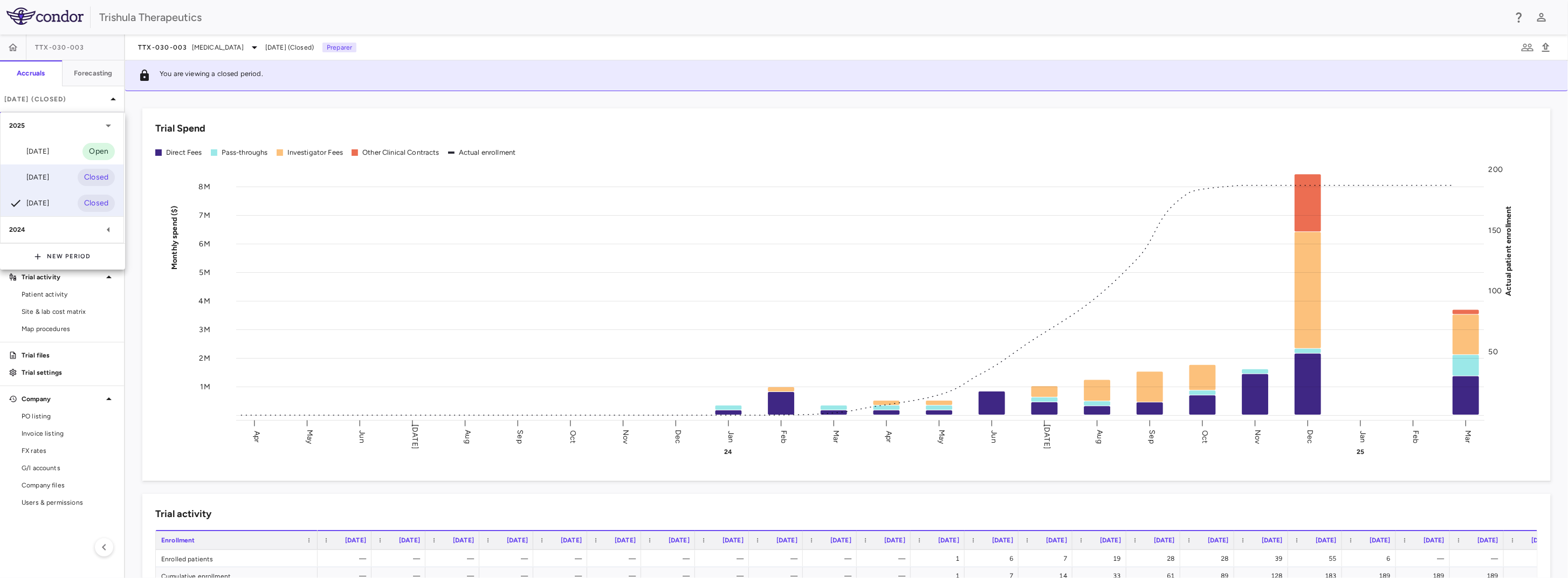
click at [68, 178] on div "Jun 2025 Closed" at bounding box center [62, 177] width 123 height 26
